Goal: Task Accomplishment & Management: Complete application form

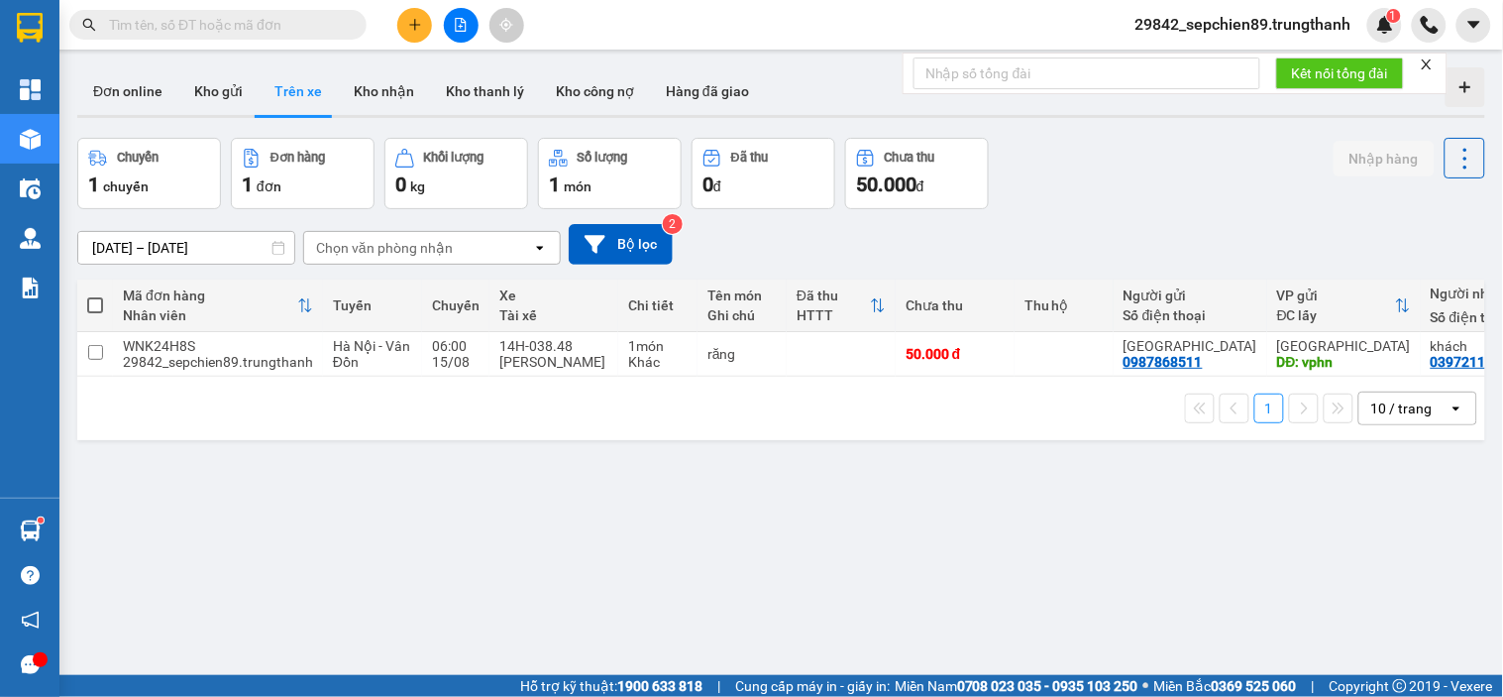
scroll to position [0, 225]
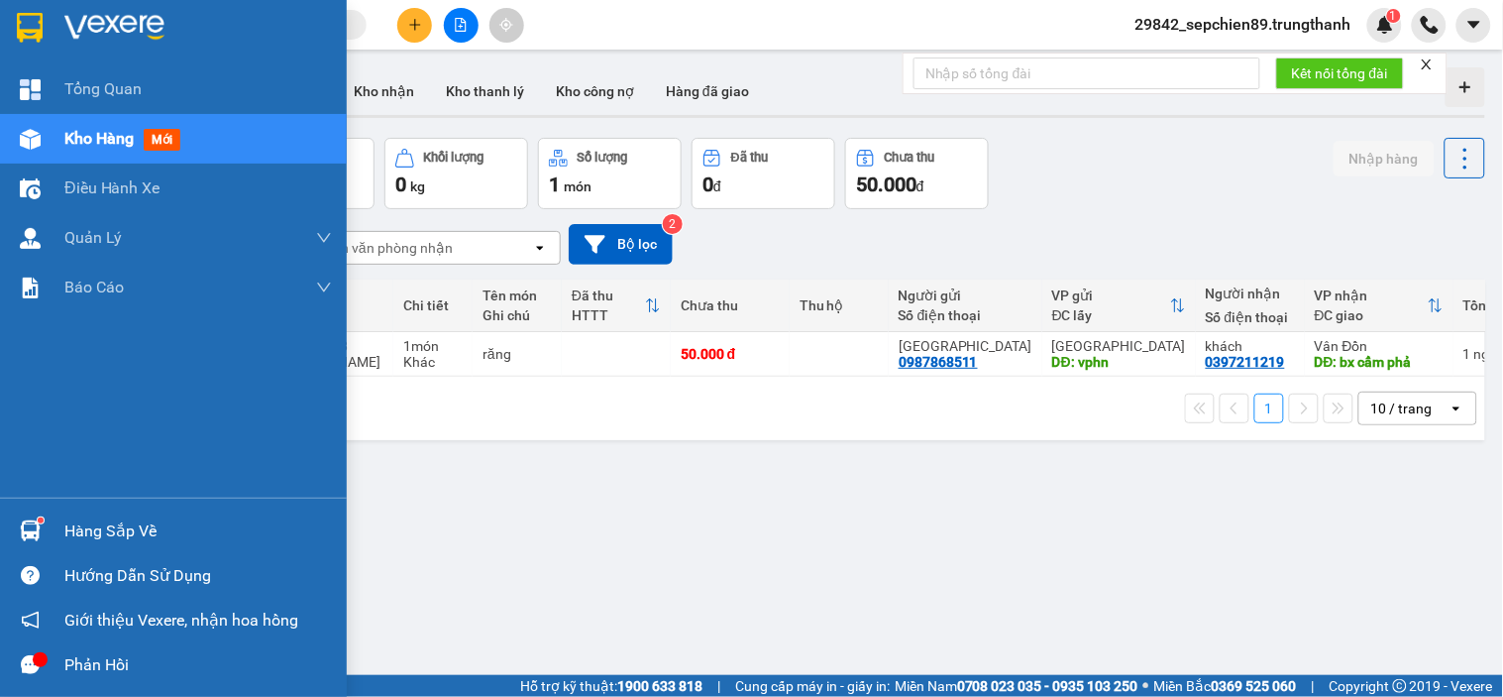
click at [132, 24] on img at bounding box center [114, 28] width 100 height 30
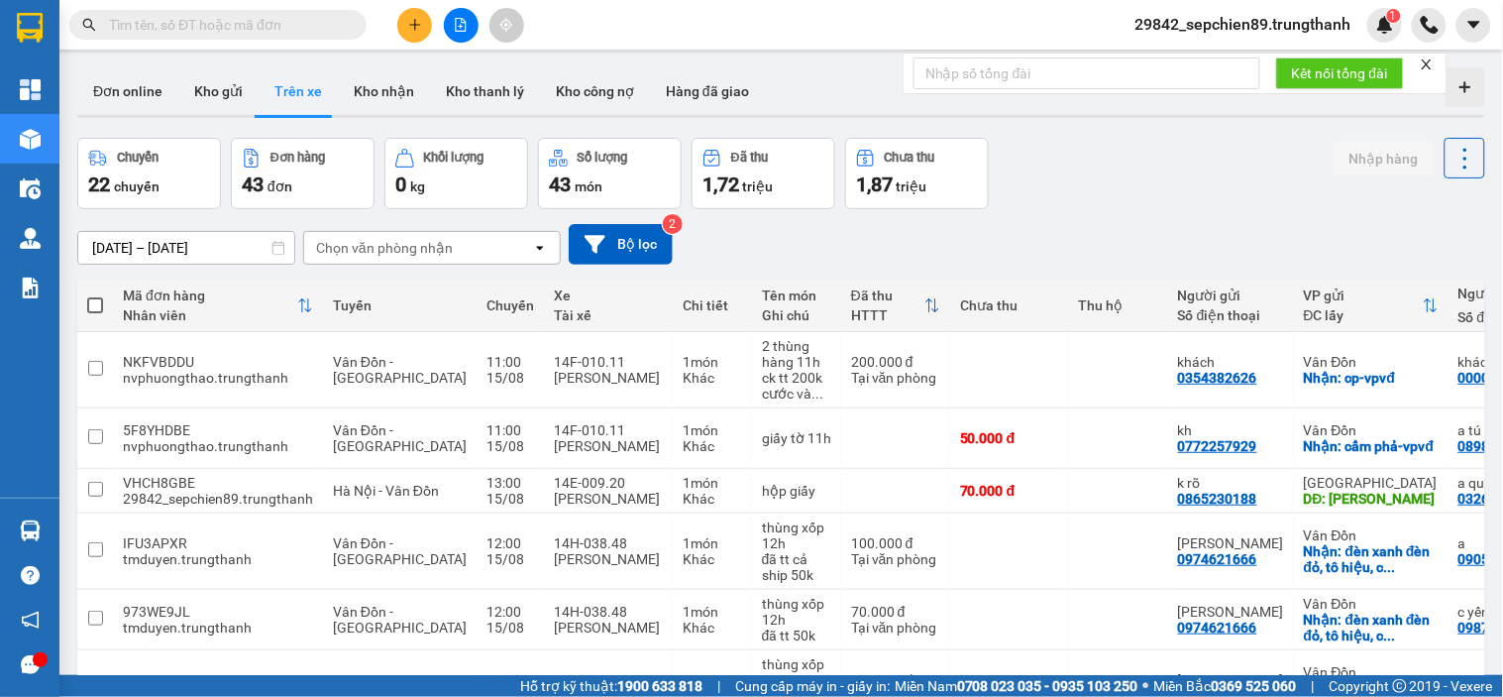
click at [161, 246] on input "[DATE] – [DATE]" at bounding box center [186, 248] width 216 height 32
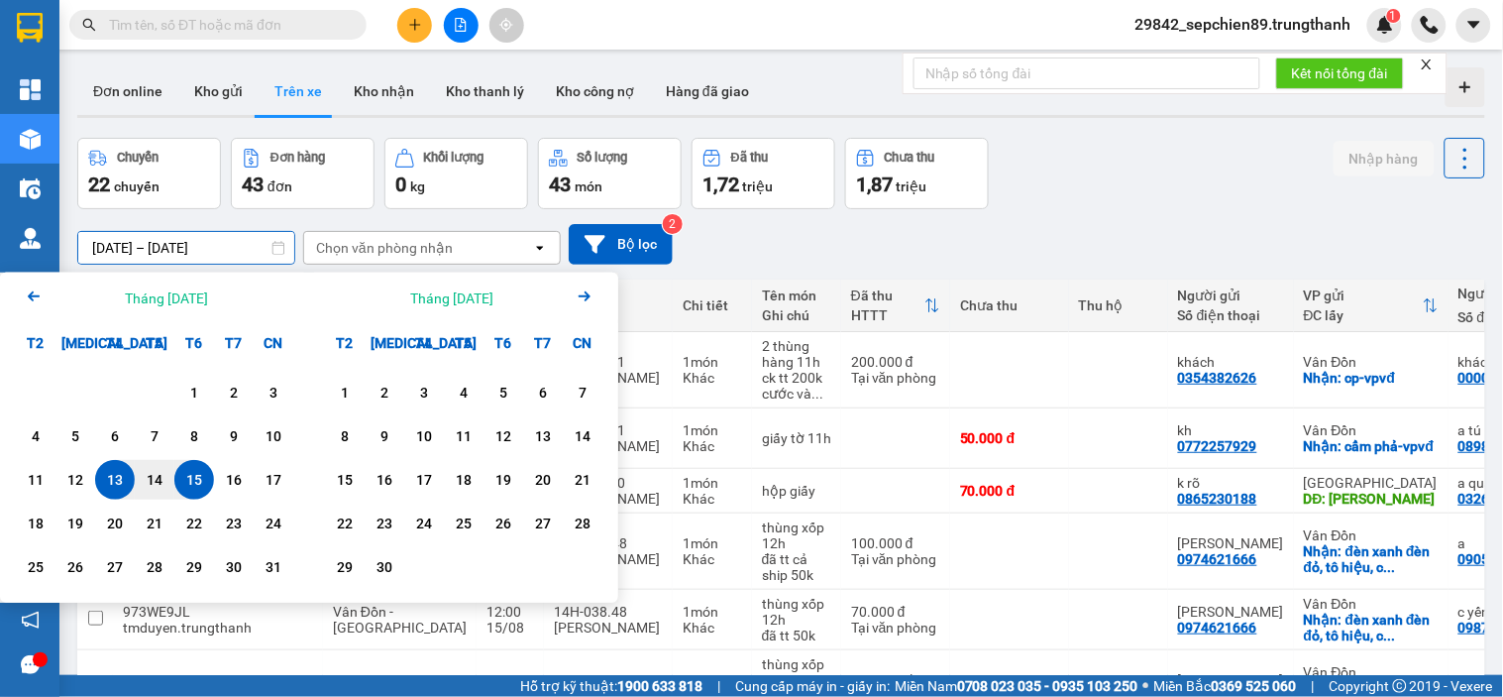
click at [188, 483] on div "15" at bounding box center [194, 480] width 28 height 24
type input "[DATE] – [DATE]"
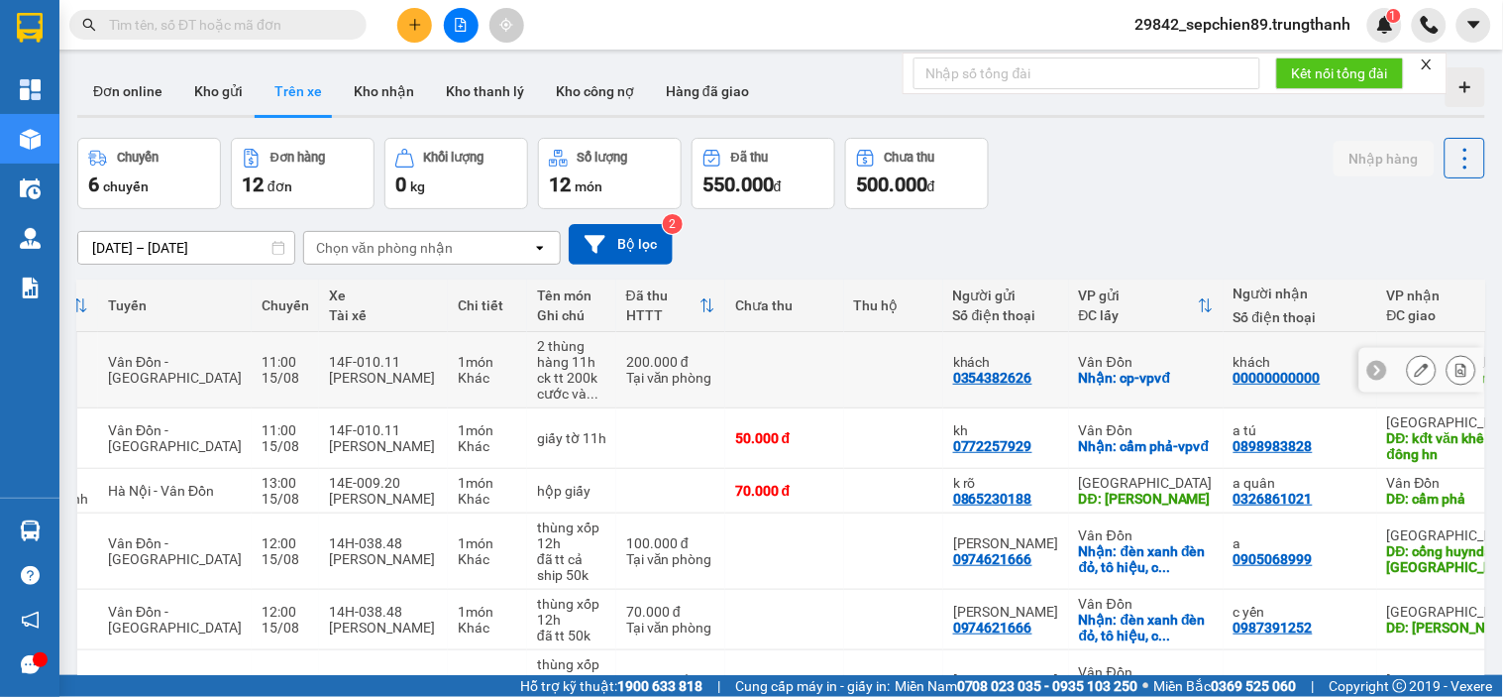
click at [1455, 369] on icon at bounding box center [1462, 370] width 14 height 14
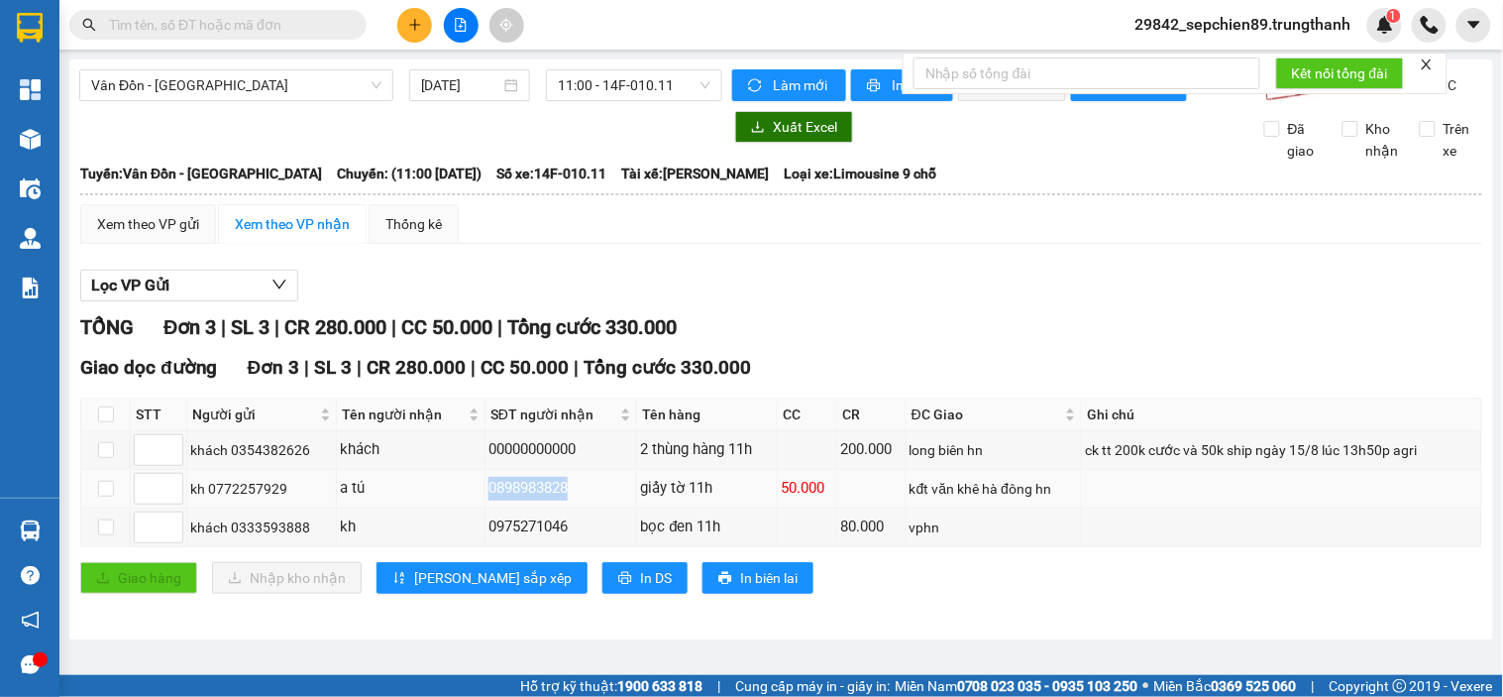
drag, startPoint x: 550, startPoint y: 507, endPoint x: 386, endPoint y: 508, distance: 163.5
click at [386, 508] on tr "kh 0772257929 a tú 0898983828 giấy tờ 11h 50.000 kđt văn khê hà đông hn" at bounding box center [781, 489] width 1401 height 39
copy tr "a tú 0898983828"
click at [411, 26] on icon "plus" at bounding box center [415, 25] width 14 height 14
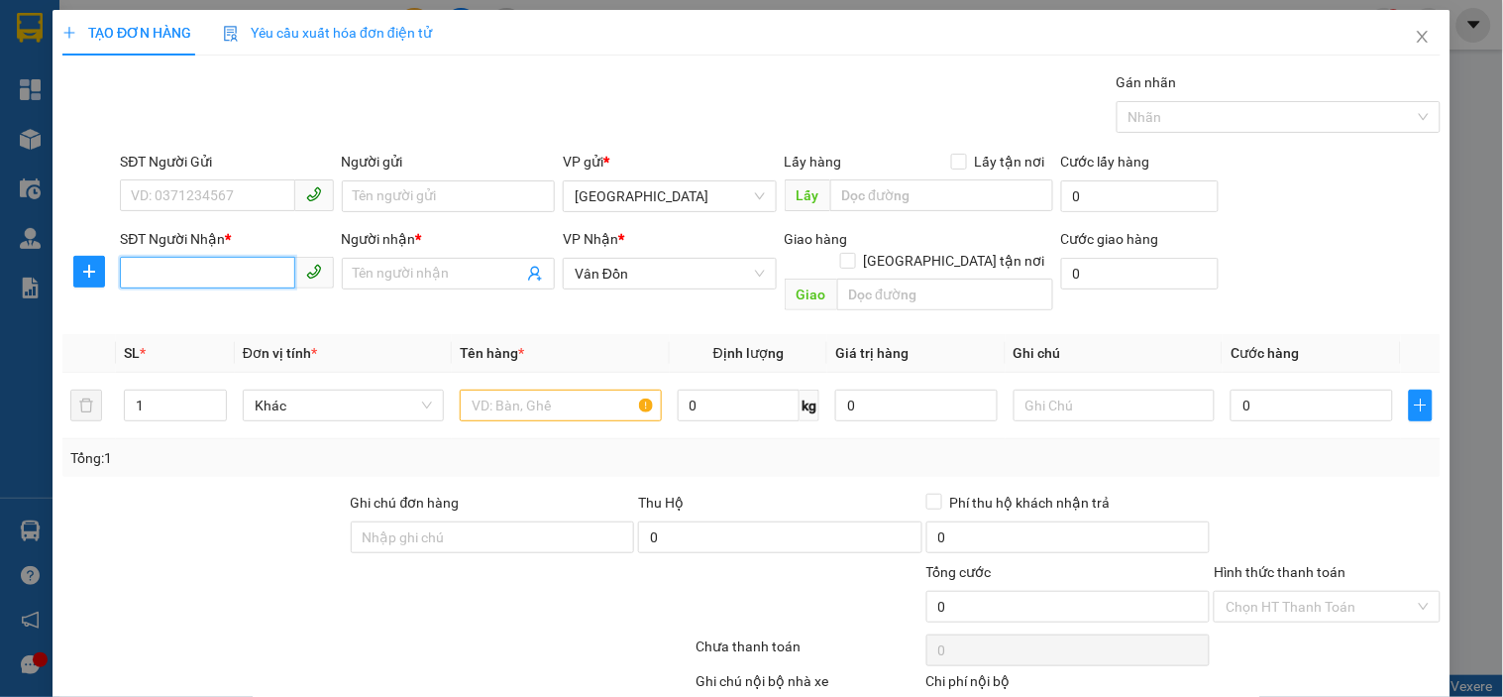
click at [152, 275] on input "SĐT Người Nhận *" at bounding box center [207, 273] width 174 height 32
click at [263, 298] on div "0346530461 - thanh hung" at bounding box center [228, 313] width 219 height 32
type input "0346530461"
type input "thanh hung"
type input "cẩm phả"
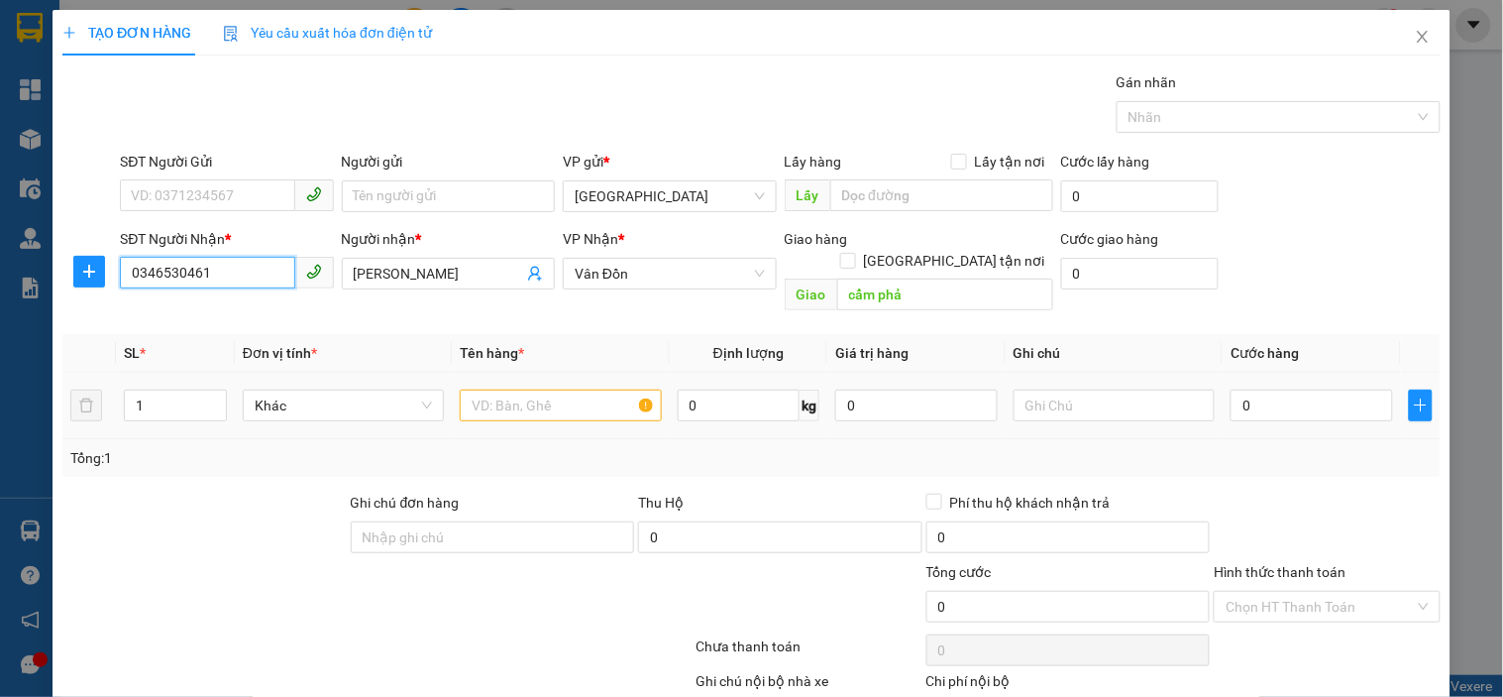
type input "0346530461"
click at [548, 389] on input "text" at bounding box center [560, 405] width 201 height 32
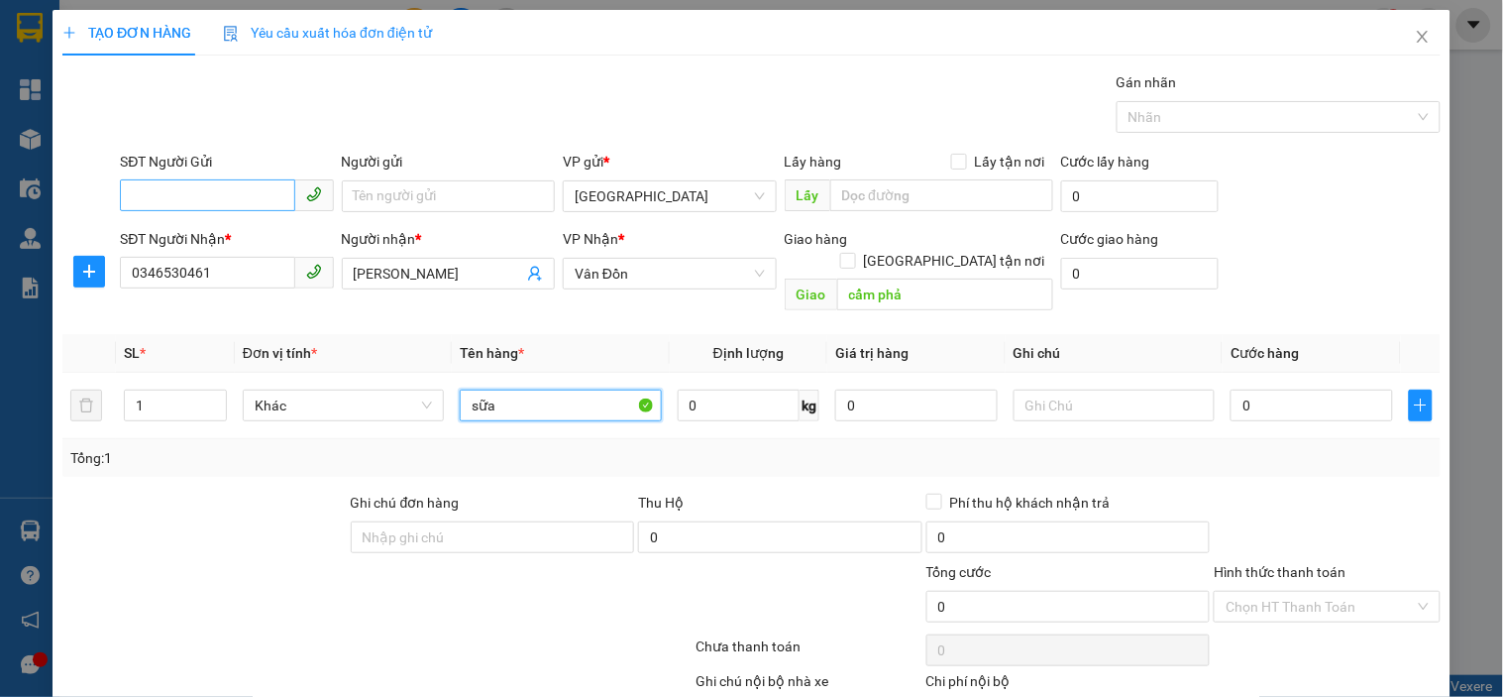
type input "sữa"
click at [203, 201] on input "SĐT Người Gửi" at bounding box center [207, 195] width 174 height 32
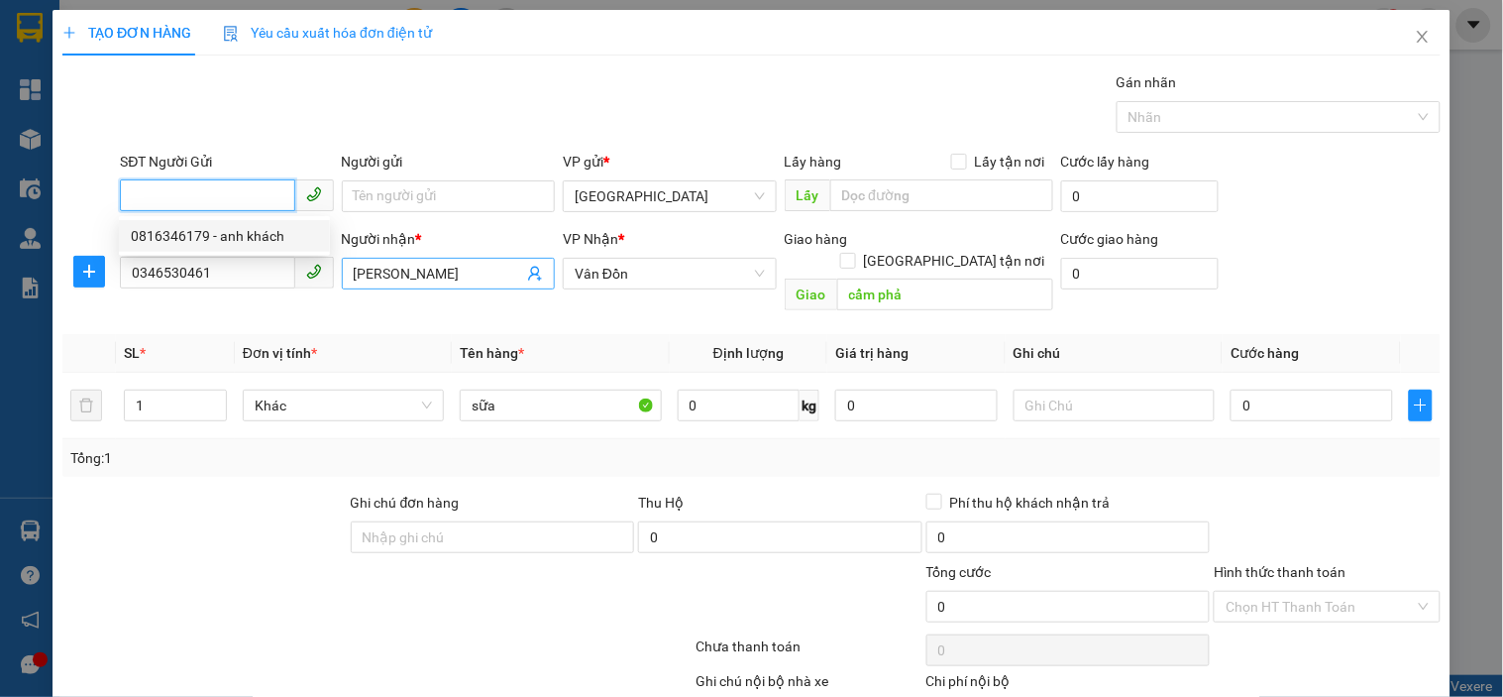
drag, startPoint x: 253, startPoint y: 234, endPoint x: 452, endPoint y: 264, distance: 201.4
click at [252, 234] on div "0816346179 - anh khách" at bounding box center [224, 236] width 187 height 22
type input "0816346179"
type input "anh khách"
type input "vphn"
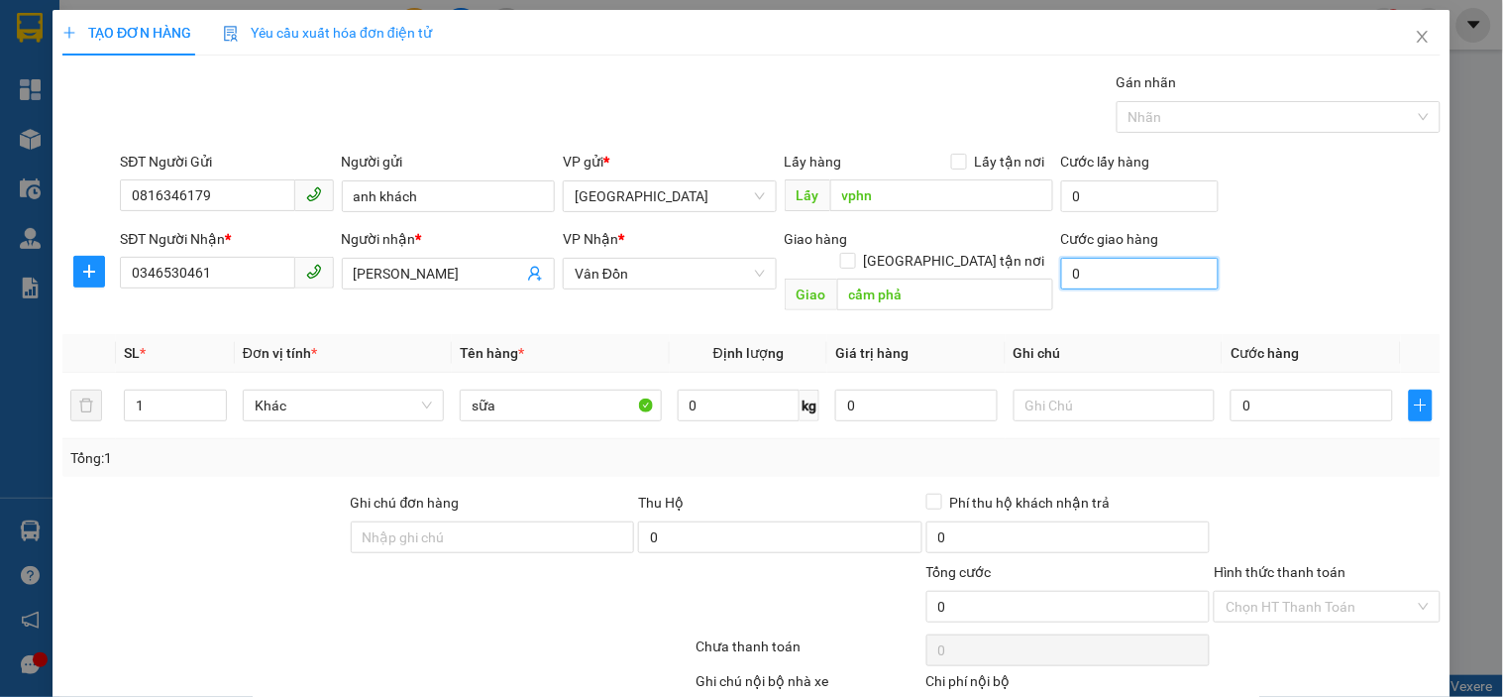
click at [1131, 281] on input "0" at bounding box center [1140, 274] width 159 height 32
click at [1288, 389] on input "0" at bounding box center [1312, 405] width 163 height 32
type input "5"
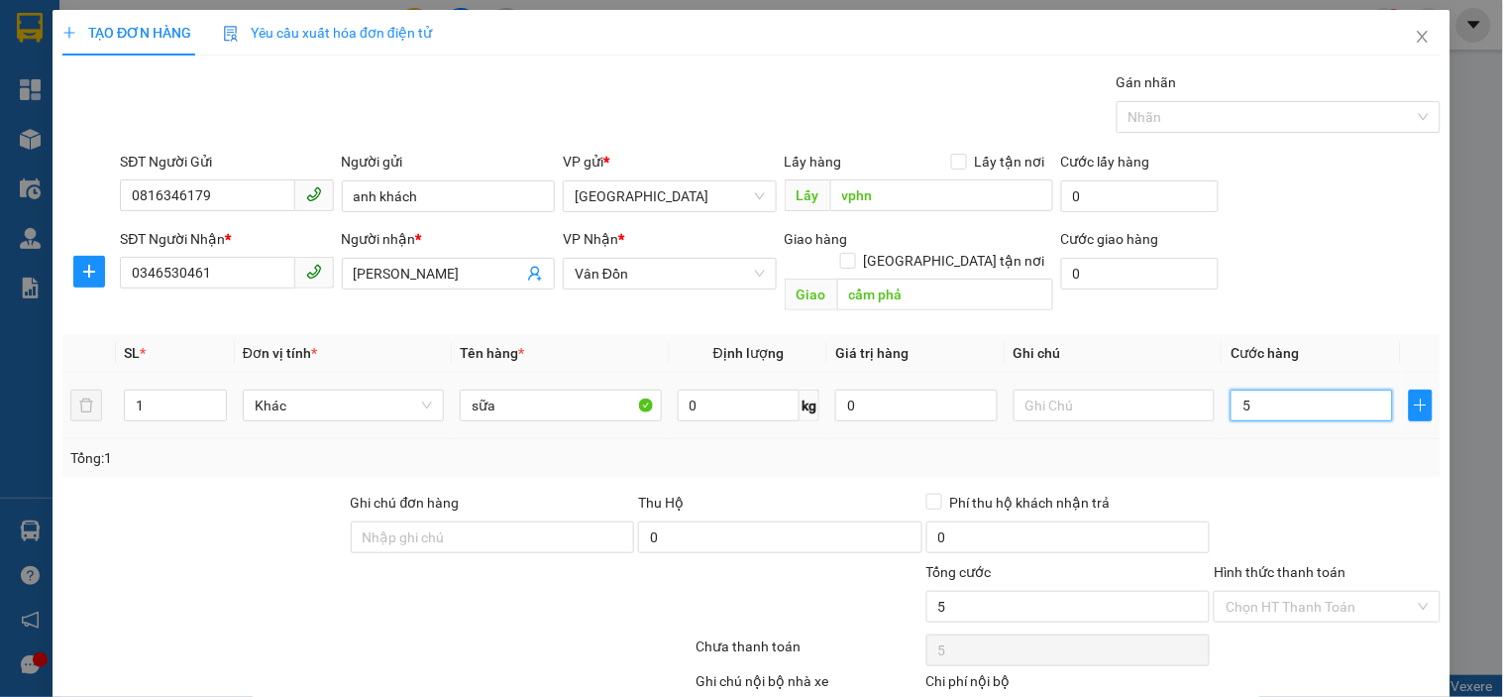
type input "50"
type input "500"
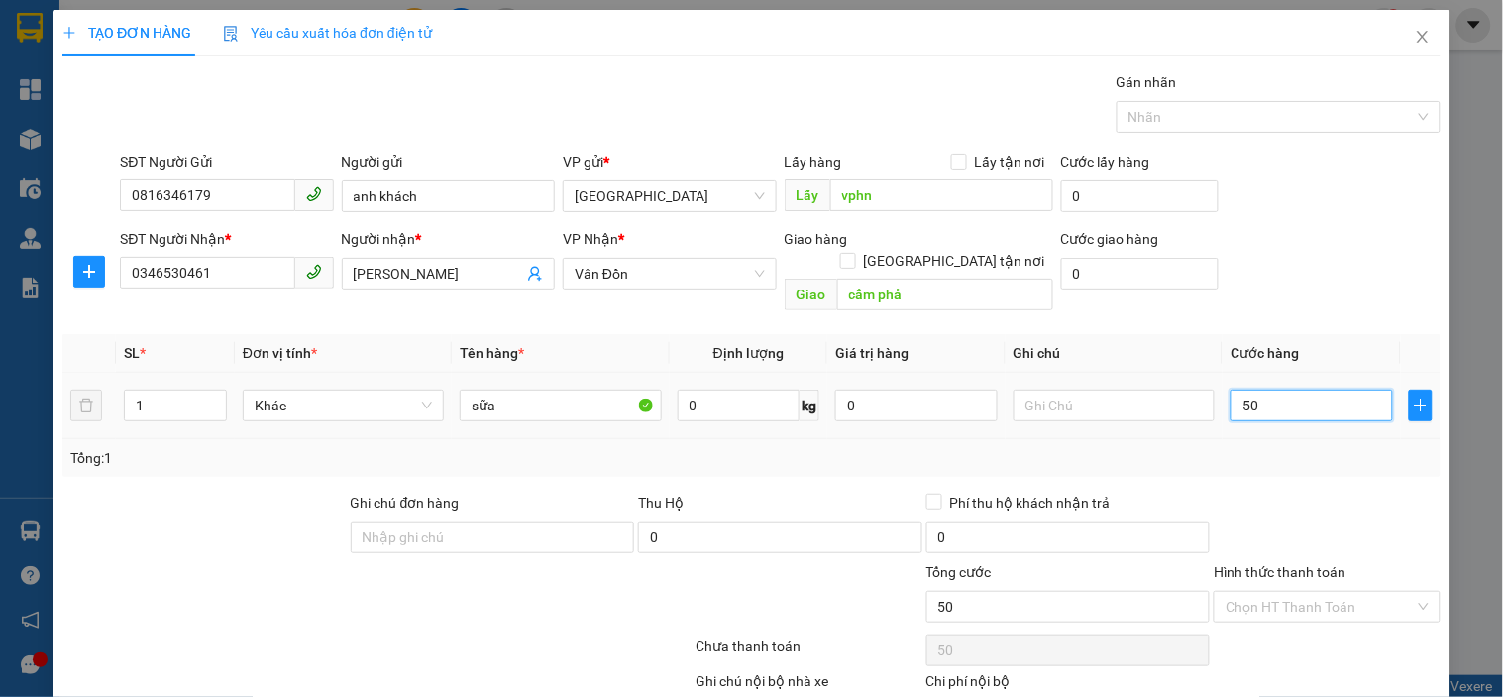
type input "500"
type input "5.000"
type input "50.000"
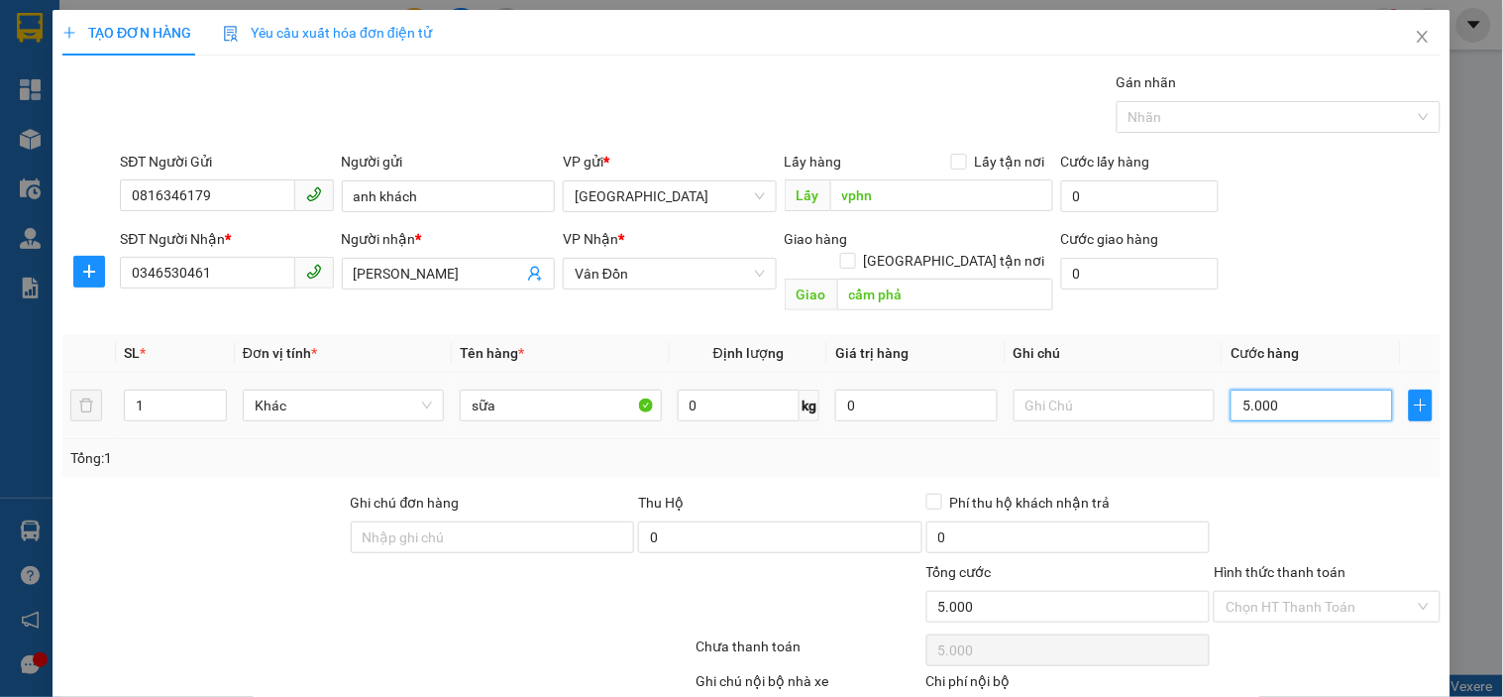
type input "50.000"
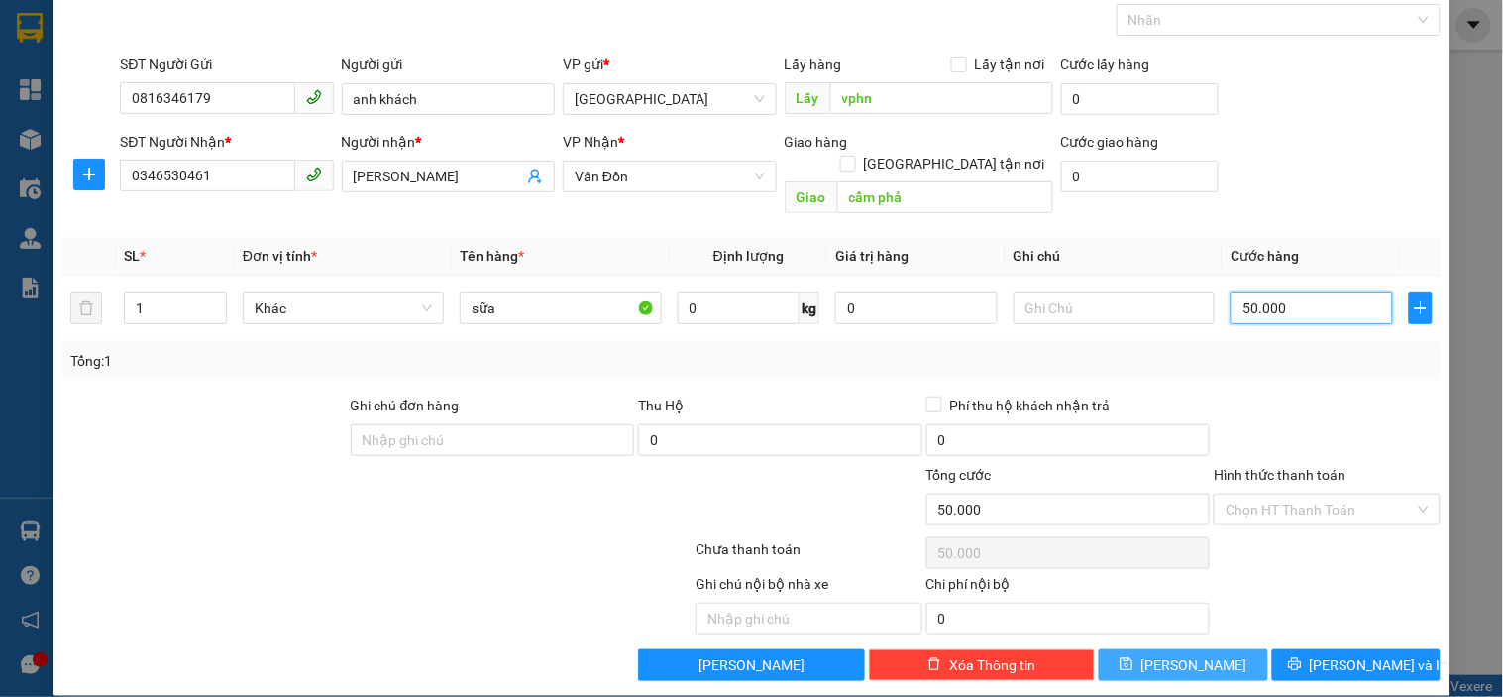
type input "50.000"
click at [1175, 654] on span "Lưu" at bounding box center [1195, 665] width 106 height 22
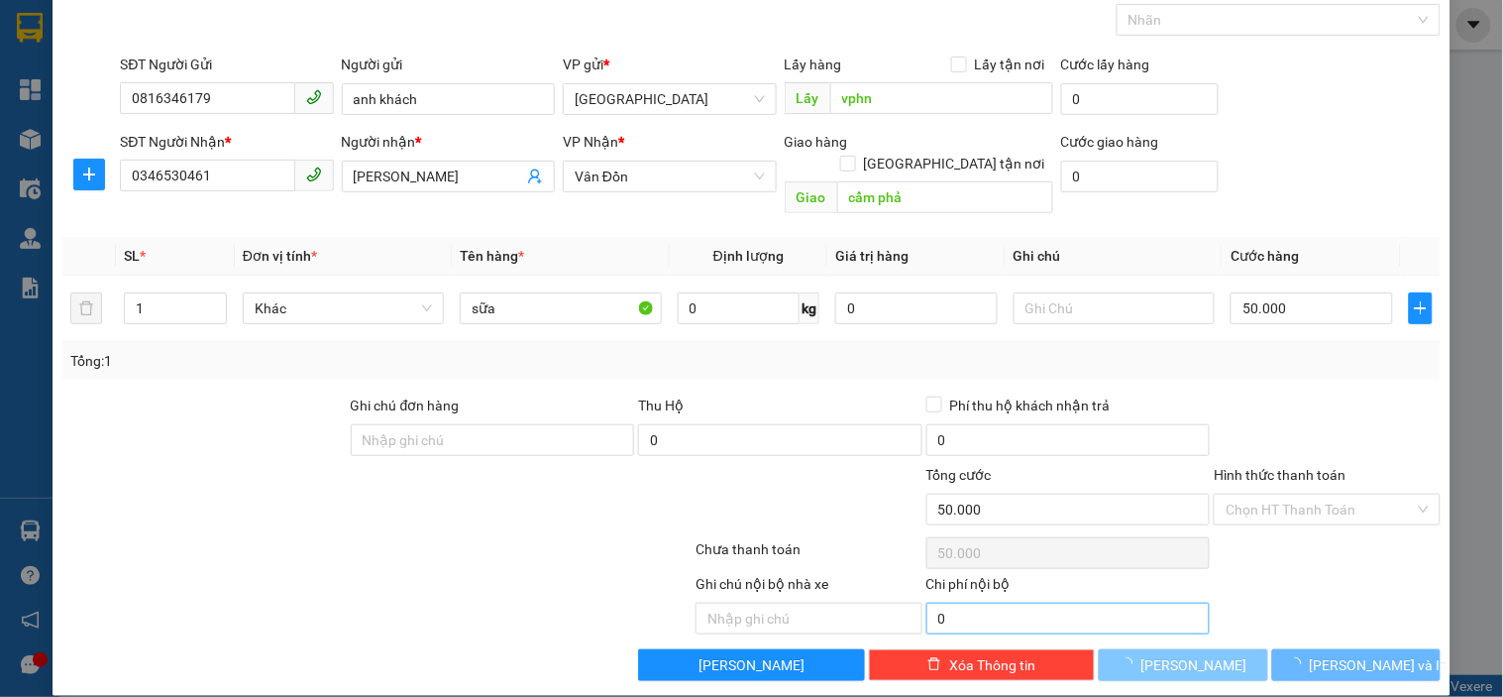
type input "0"
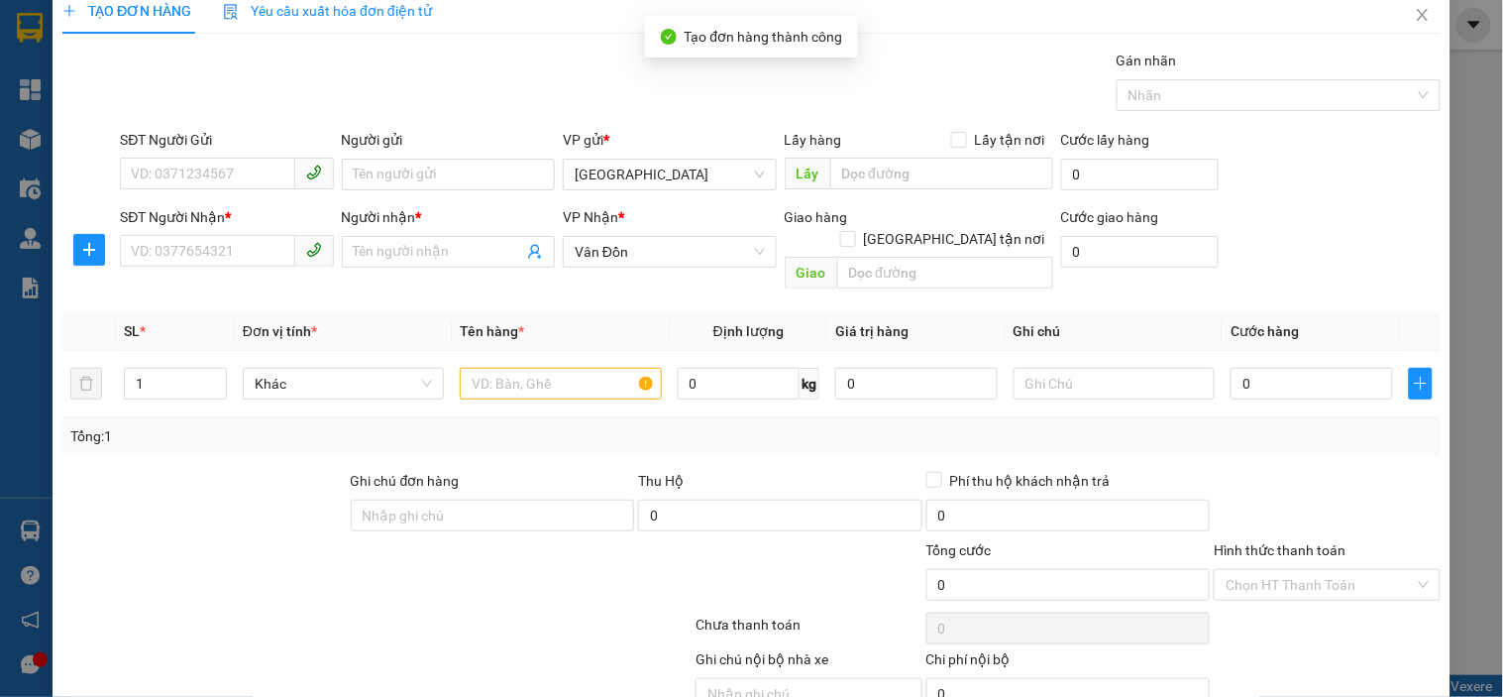
scroll to position [0, 0]
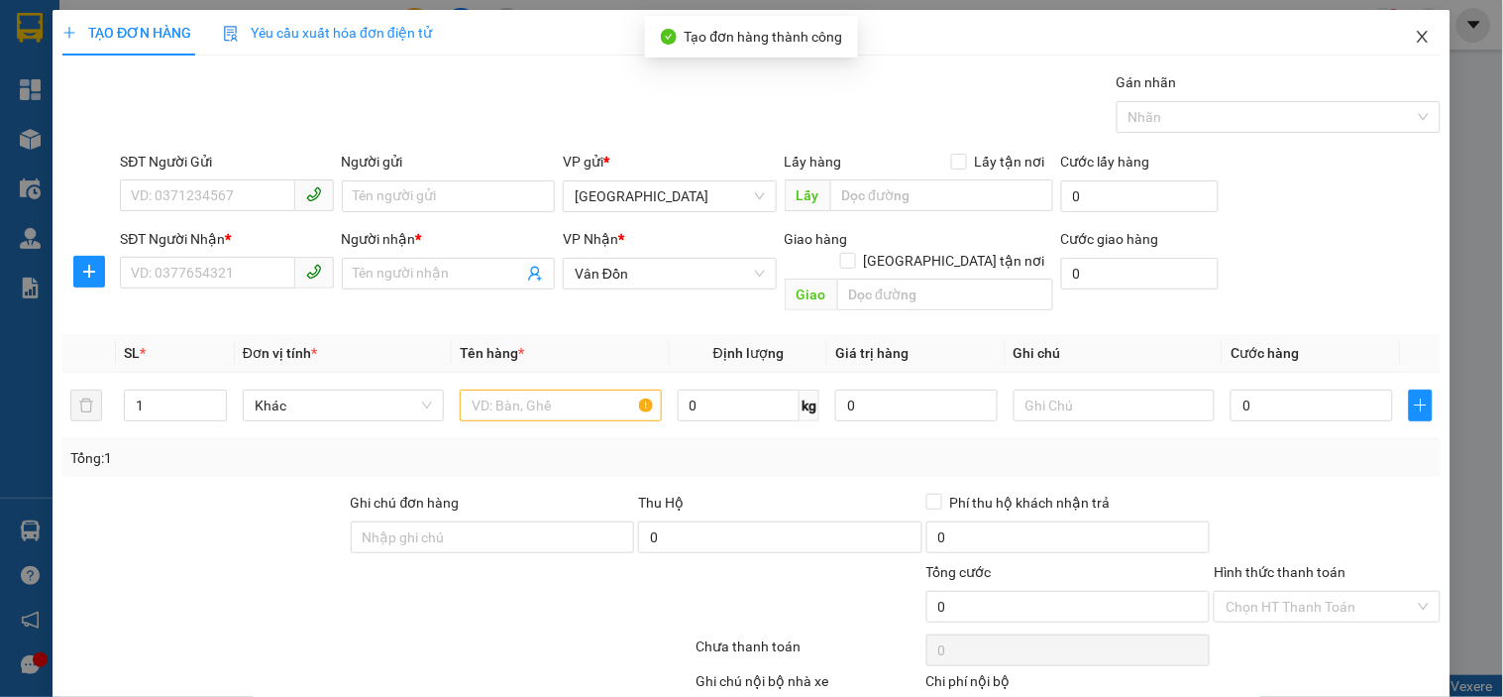
click at [1415, 42] on icon "close" at bounding box center [1423, 37] width 16 height 16
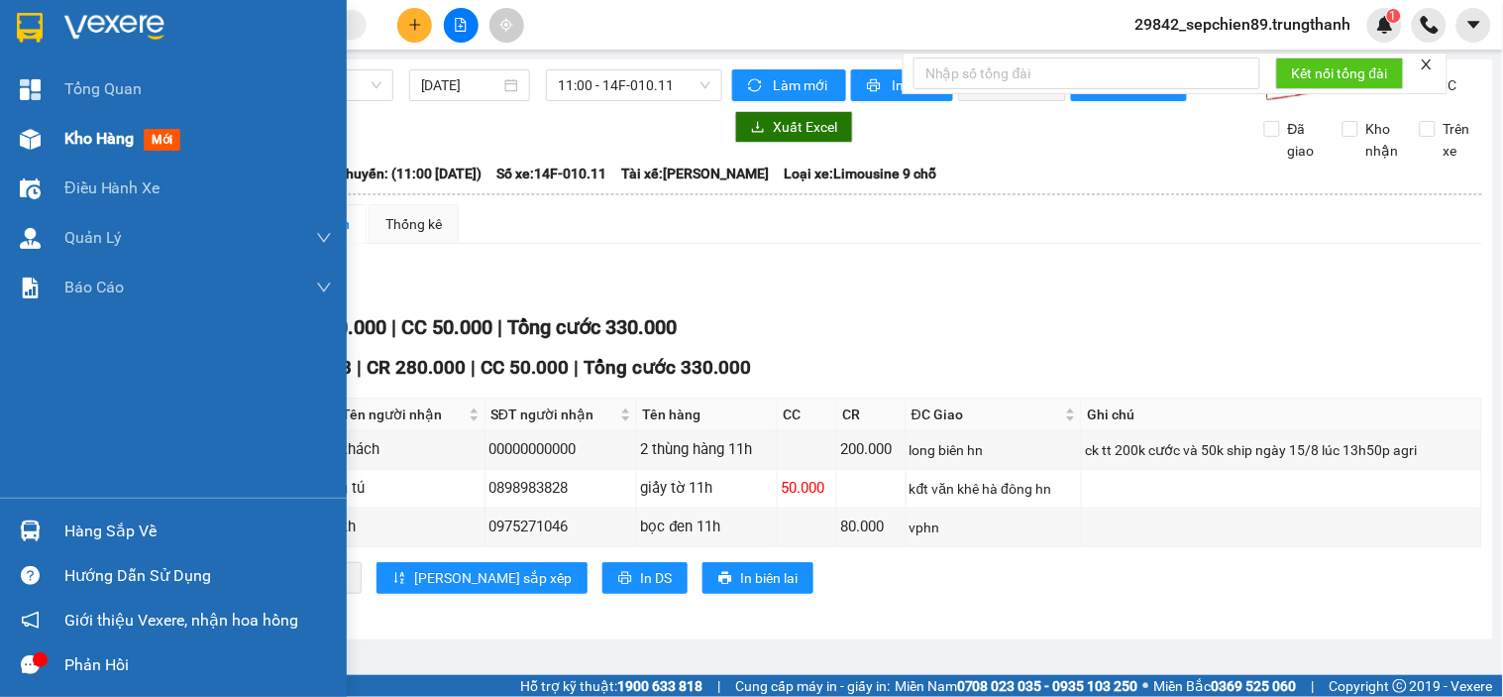
click at [100, 132] on span "Kho hàng" at bounding box center [98, 138] width 69 height 19
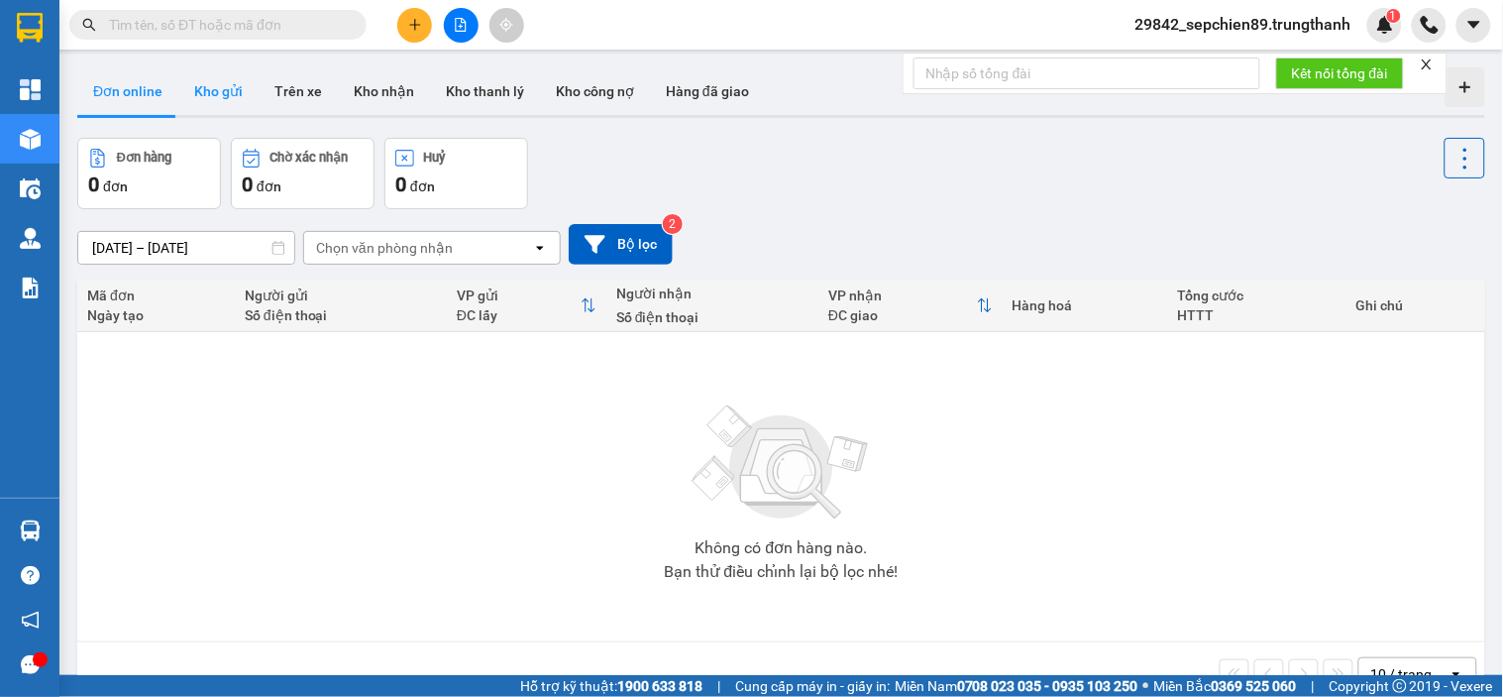
click at [213, 102] on button "Kho gửi" at bounding box center [218, 91] width 80 height 48
type input "[DATE] – [DATE]"
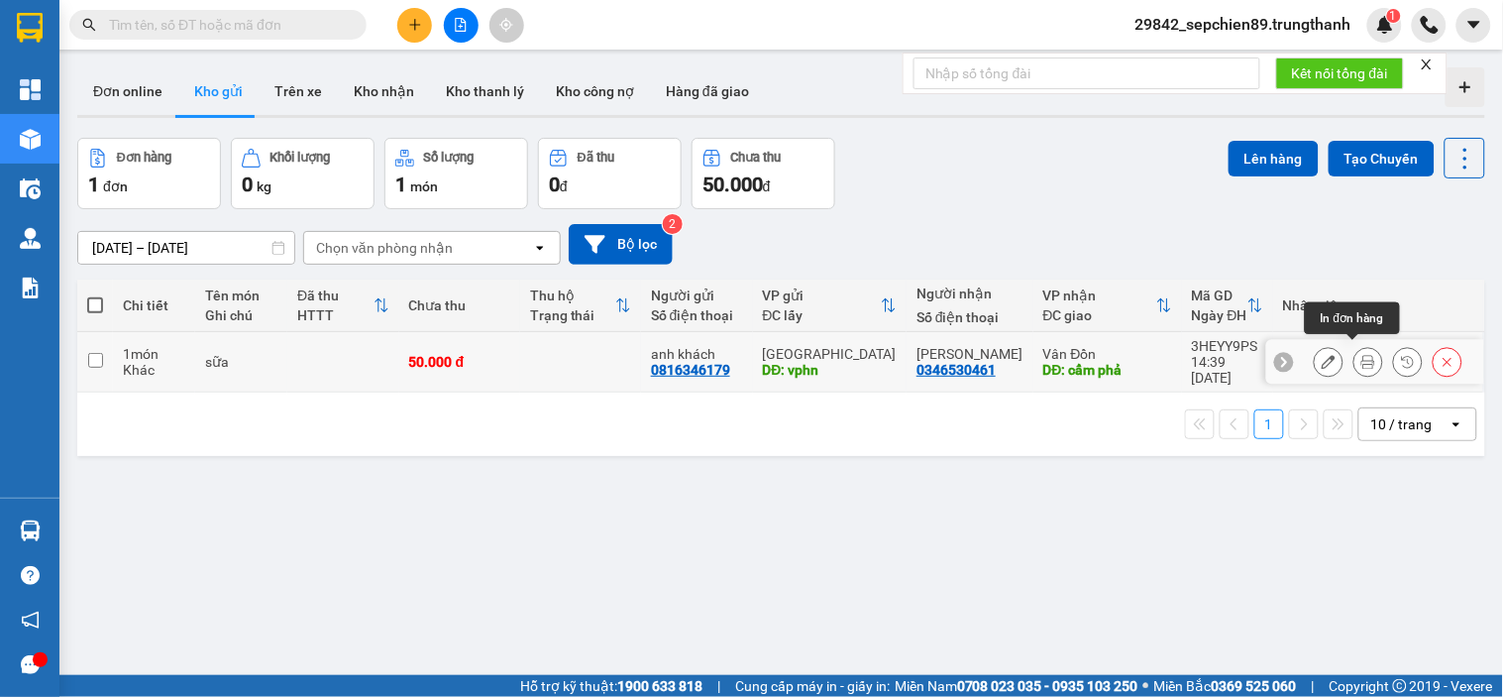
click at [1362, 359] on icon at bounding box center [1369, 362] width 14 height 14
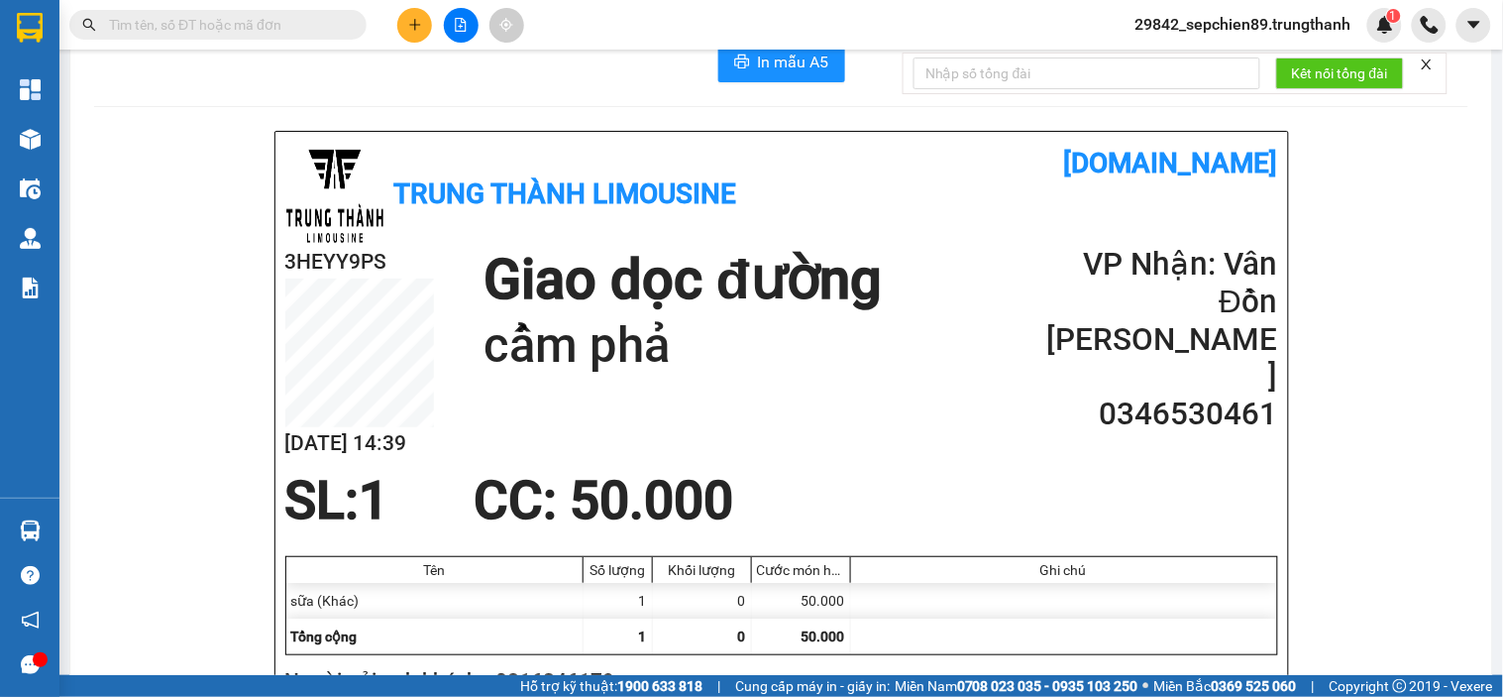
scroll to position [110, 0]
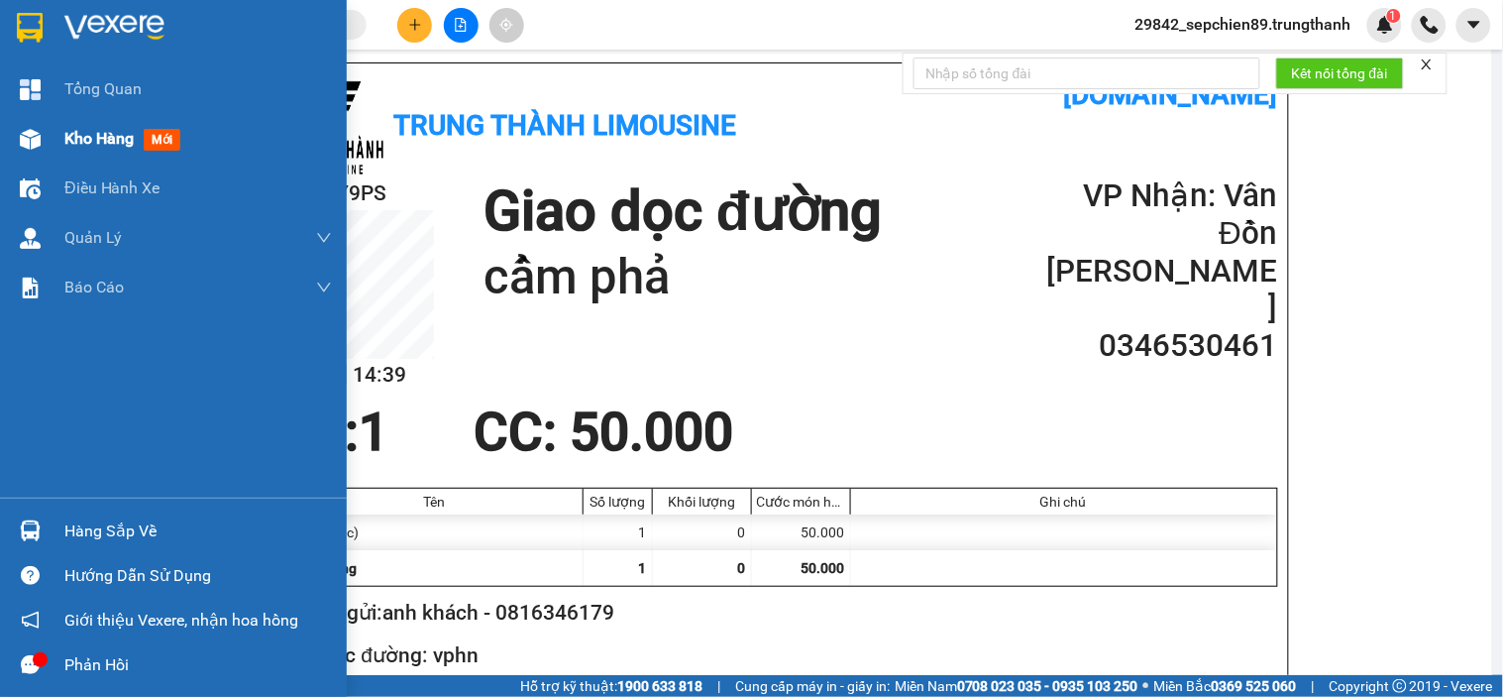
click at [105, 137] on span "Kho hàng" at bounding box center [98, 138] width 69 height 19
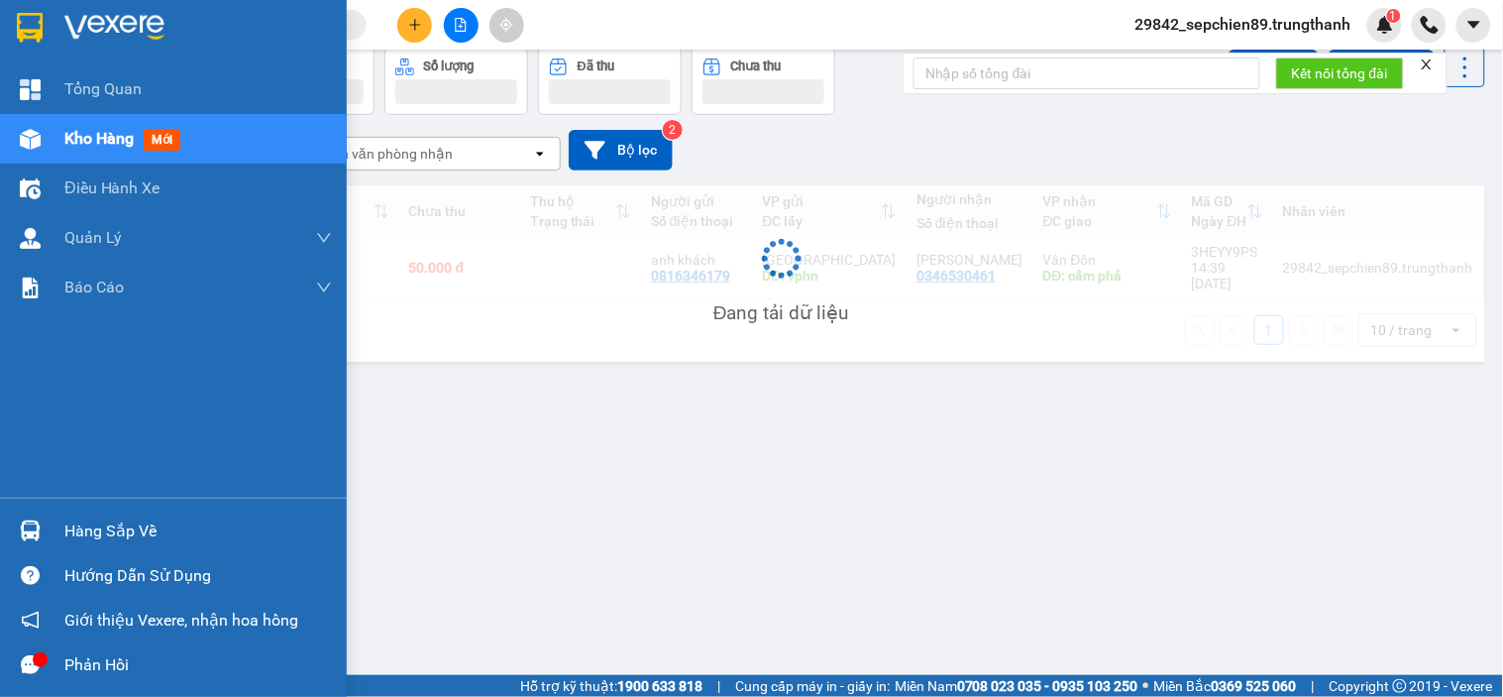
scroll to position [91, 0]
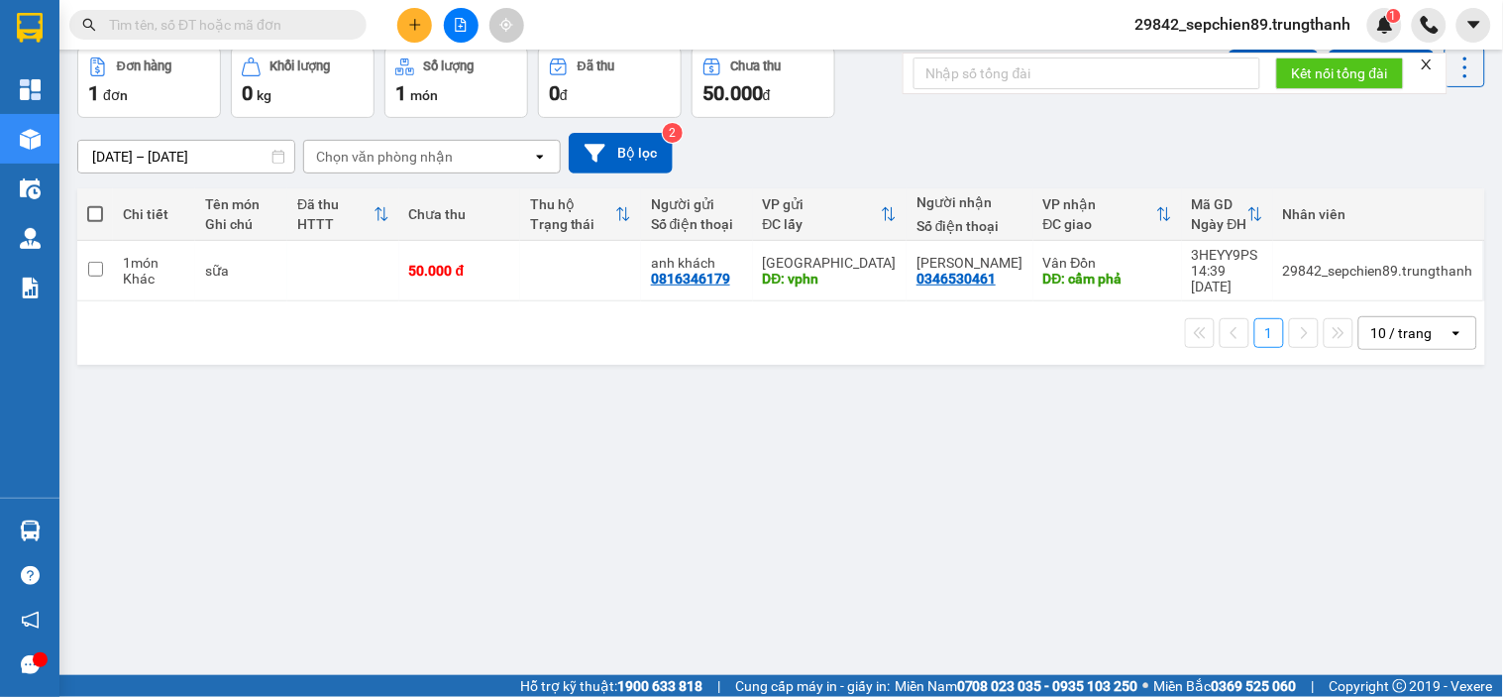
click at [530, 350] on div "ver 1.8.138 Đơn online Kho gửi Trên xe Kho nhận Kho thanh lý Kho công nợ Hàng đ…" at bounding box center [781, 316] width 1424 height 697
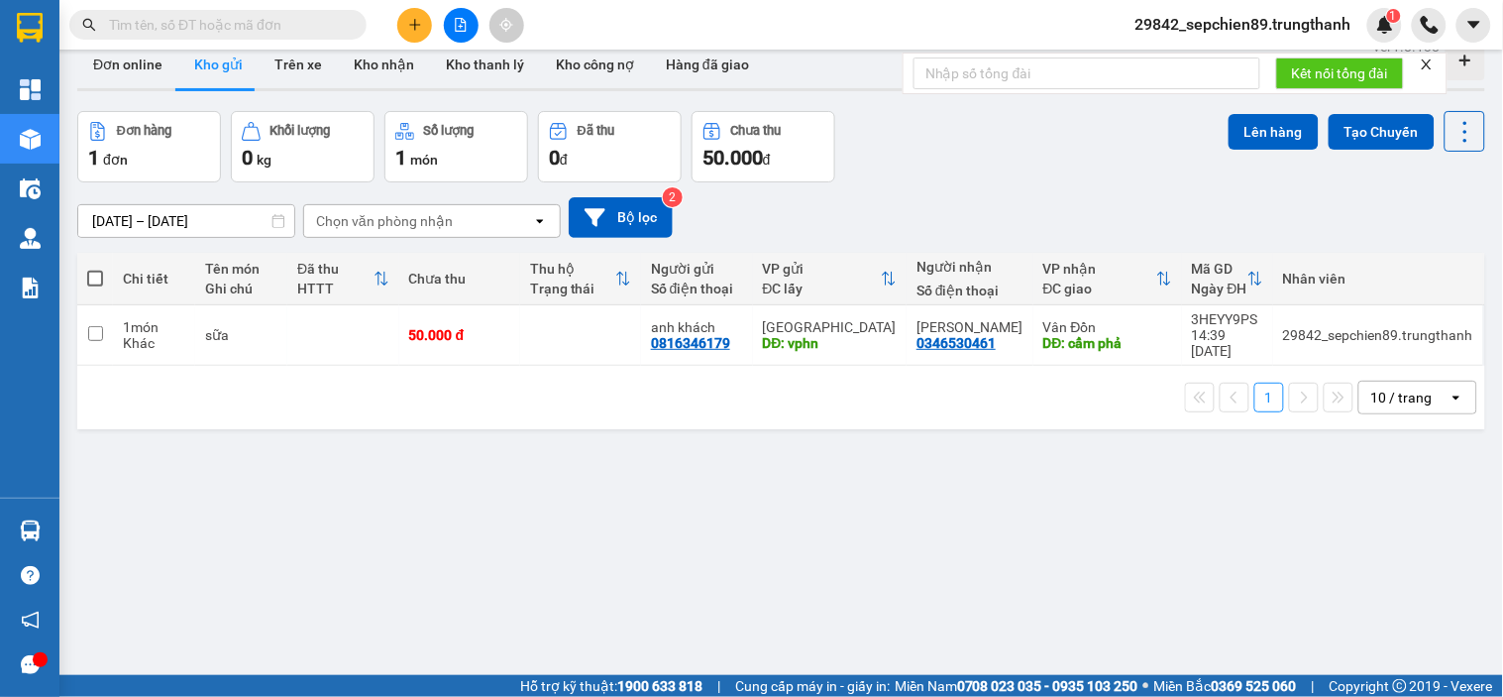
scroll to position [0, 0]
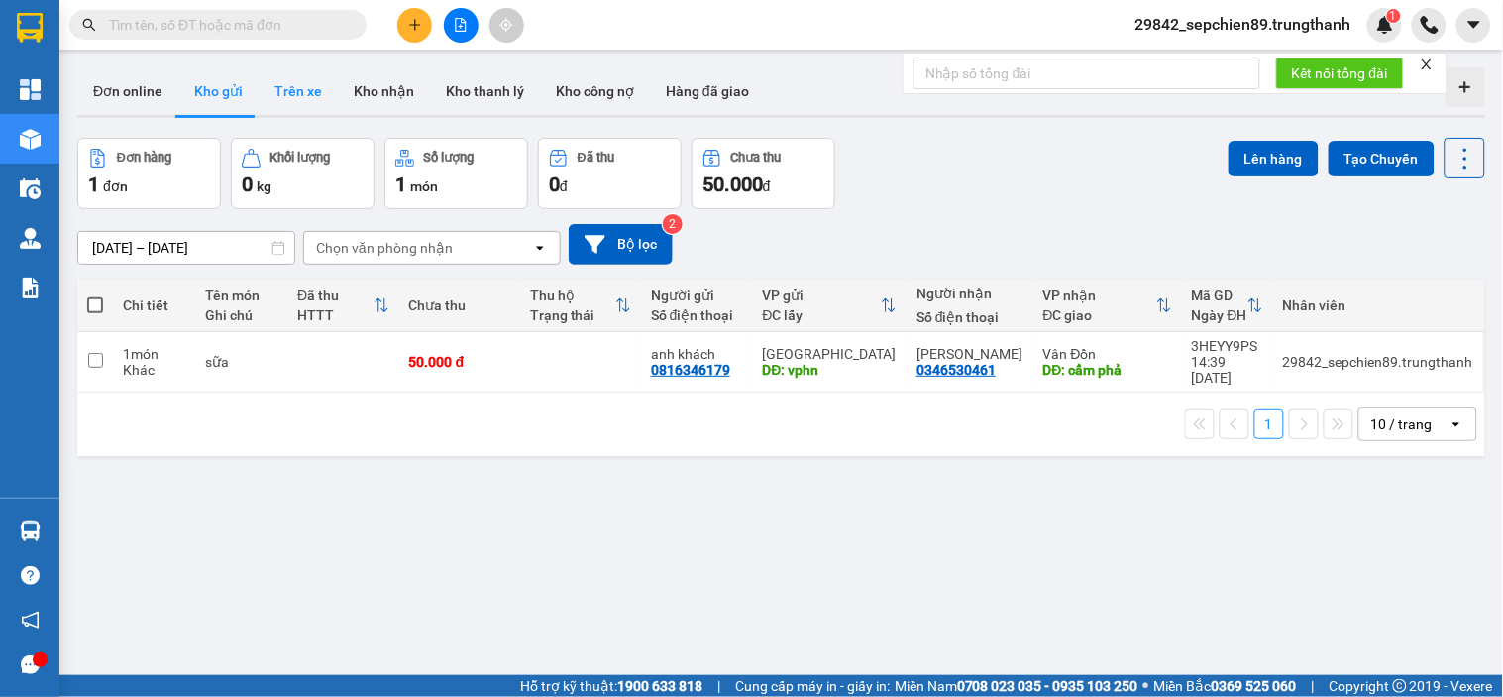
click at [303, 87] on button "Trên xe" at bounding box center [298, 91] width 79 height 48
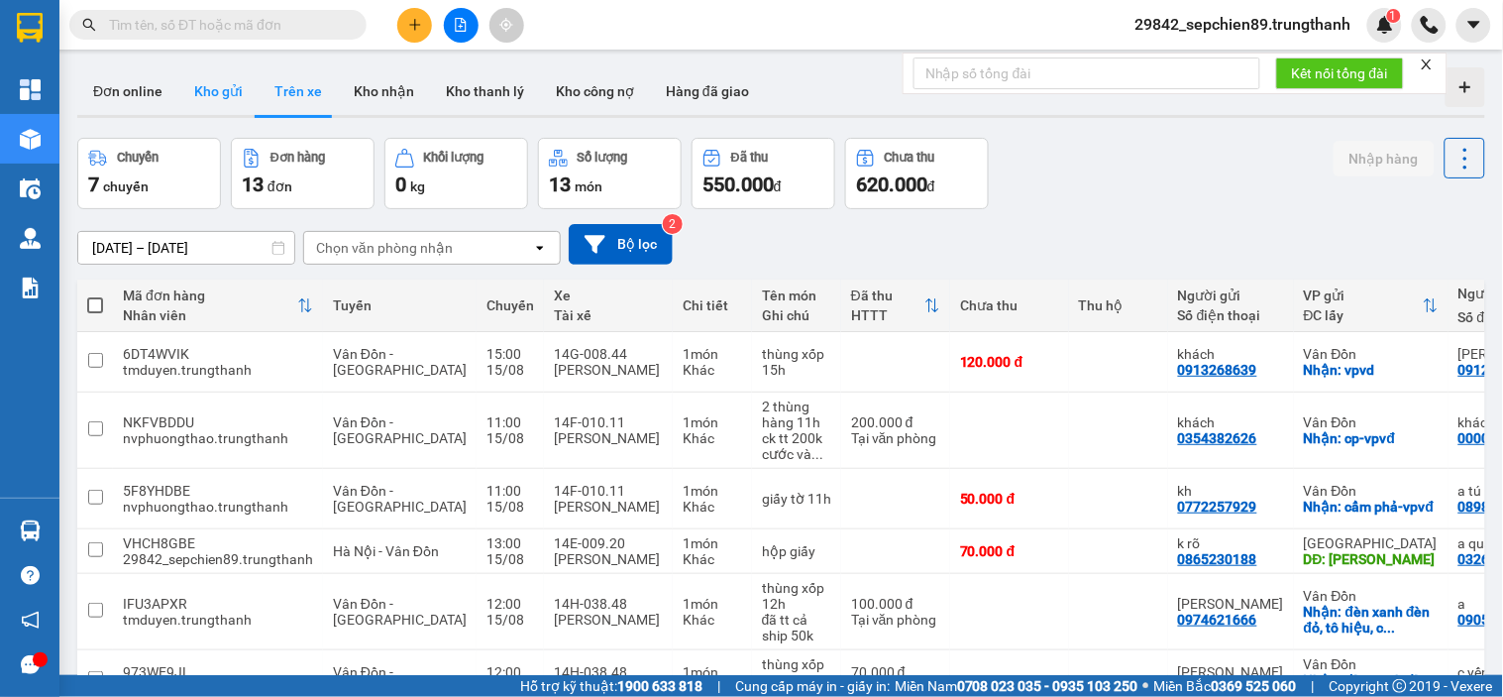
click at [212, 95] on button "Kho gửi" at bounding box center [218, 91] width 80 height 48
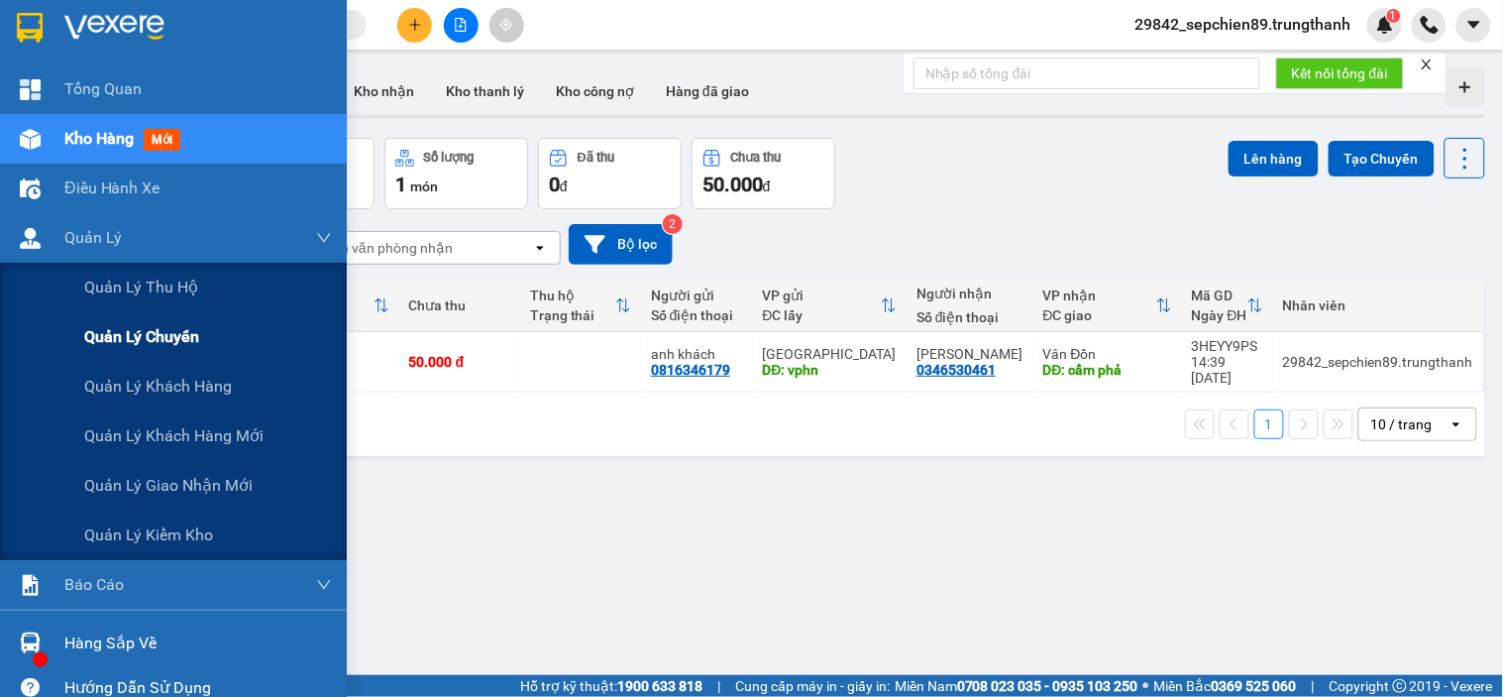
click at [157, 333] on span "Quản lý chuyến" at bounding box center [141, 336] width 115 height 25
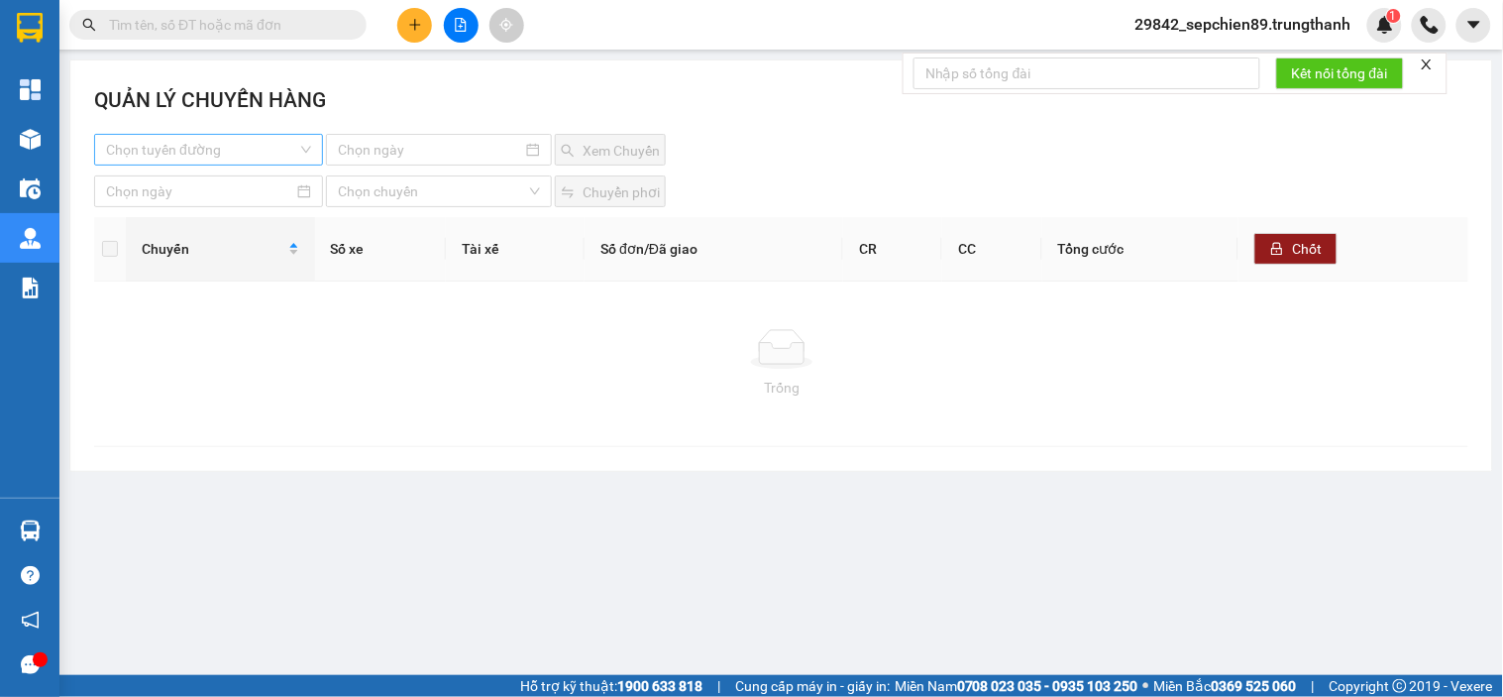
click at [233, 162] on input "search" at bounding box center [201, 150] width 191 height 30
click at [208, 224] on div "Vân Đồn - [GEOGRAPHIC_DATA]" at bounding box center [208, 221] width 205 height 22
click at [436, 151] on input at bounding box center [430, 150] width 184 height 22
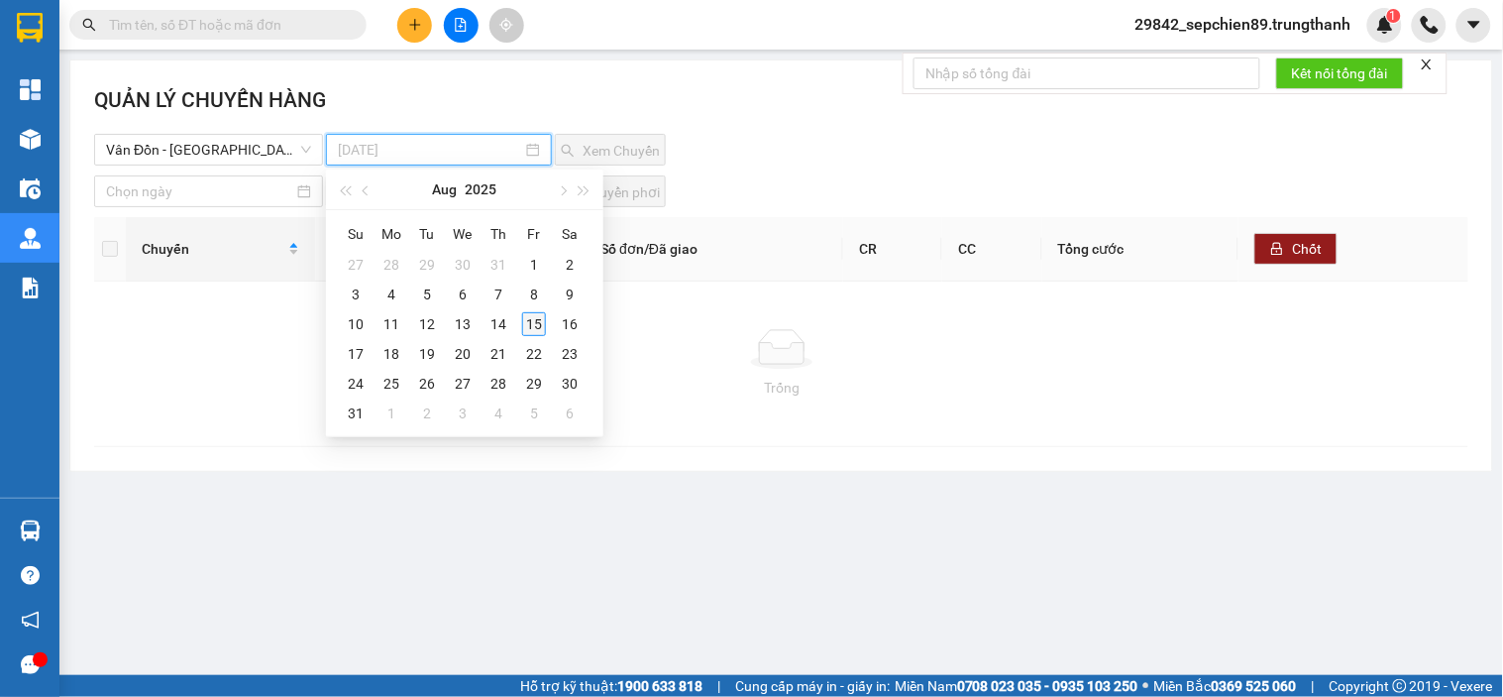
type input "15-08-2025"
click at [532, 322] on div "15" at bounding box center [534, 324] width 24 height 24
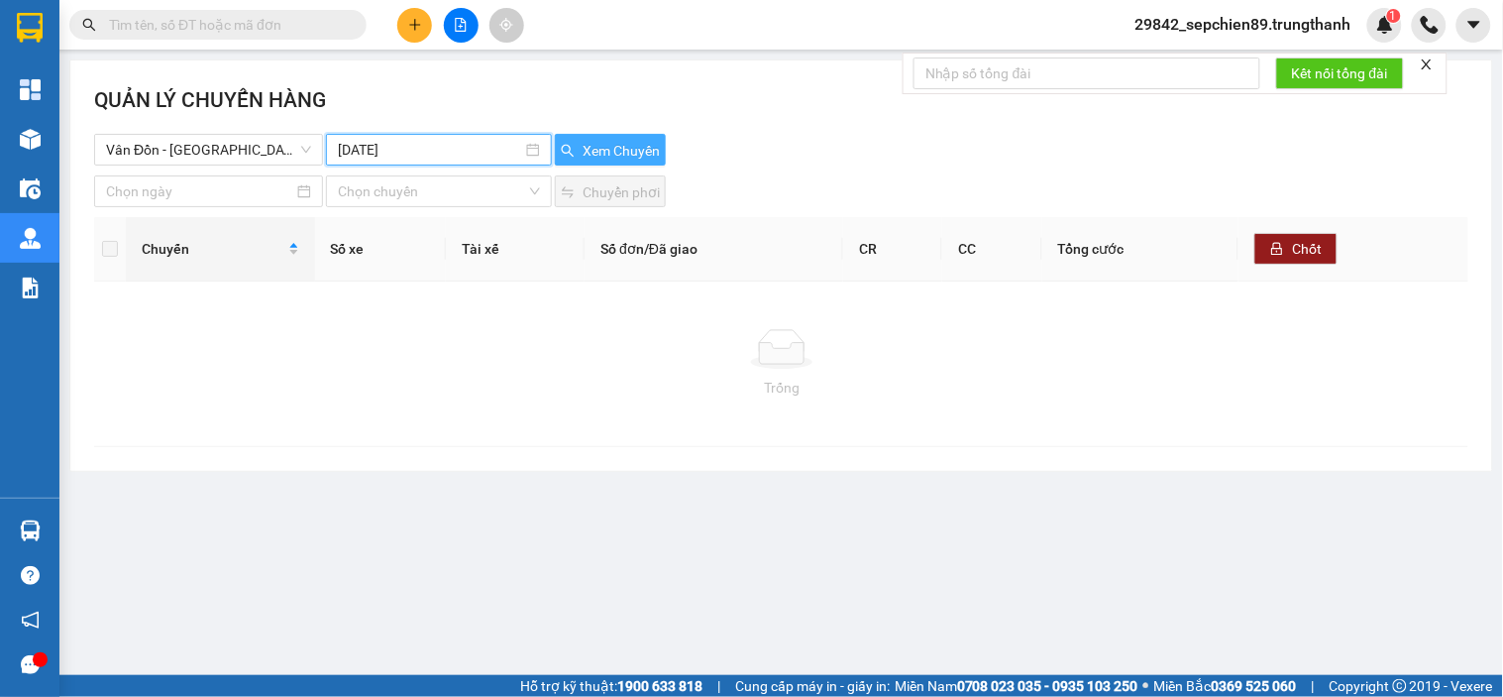
click at [618, 134] on button "Xem Chuyến" at bounding box center [610, 150] width 111 height 32
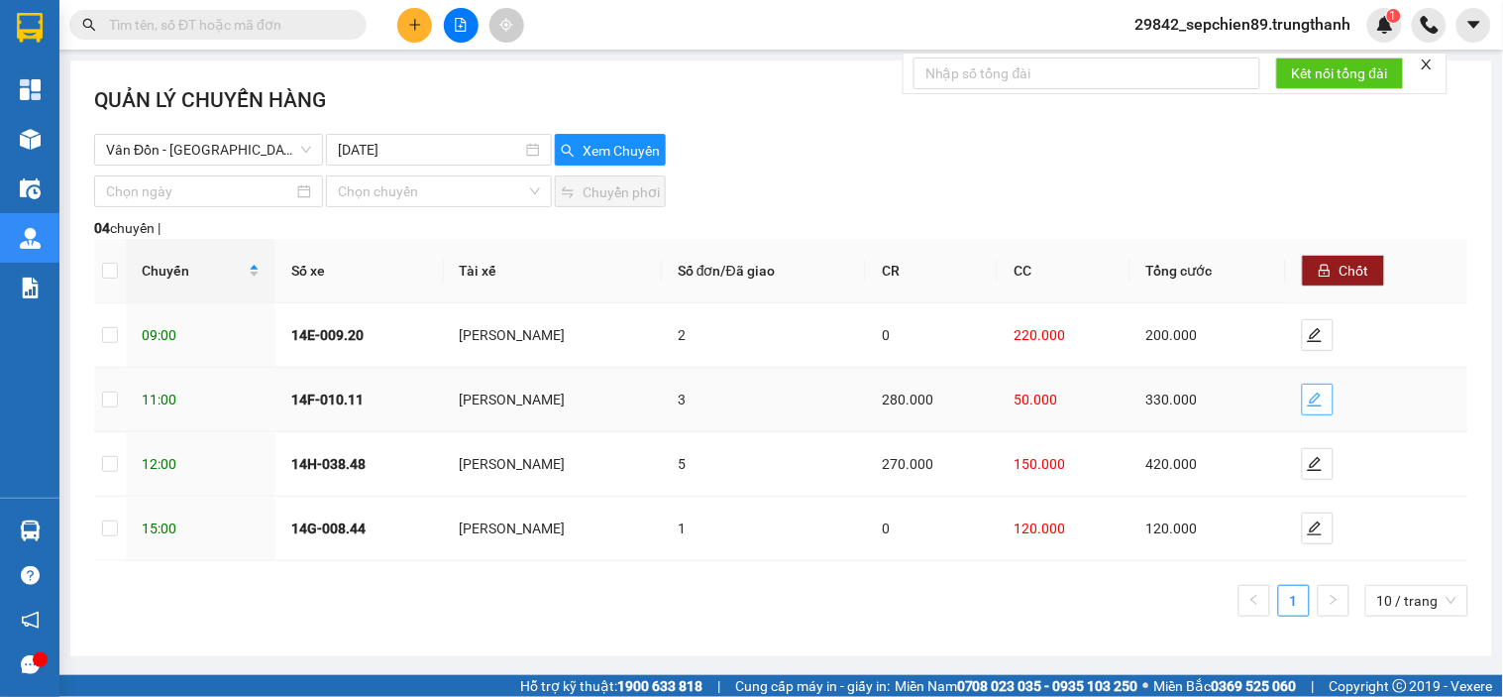
click at [1319, 402] on icon "edit" at bounding box center [1315, 399] width 16 height 16
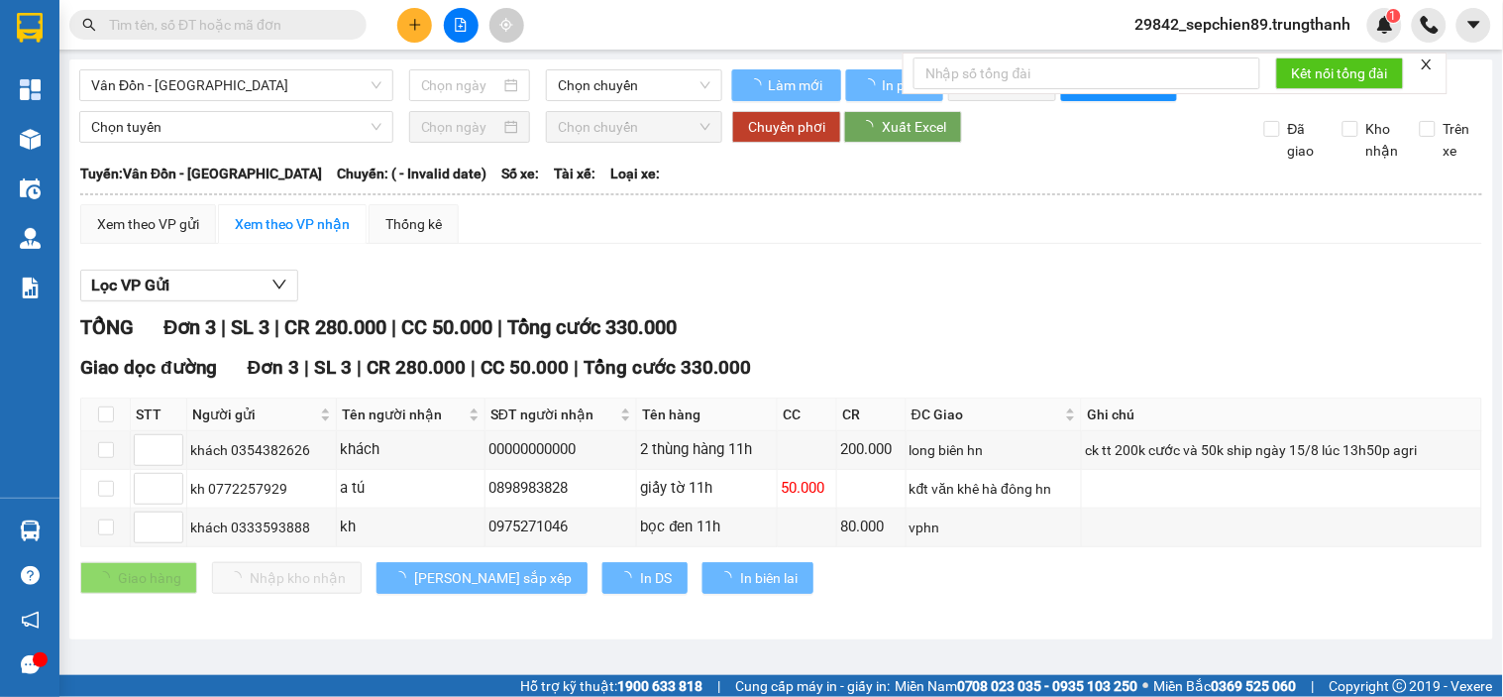
type input "[DATE]"
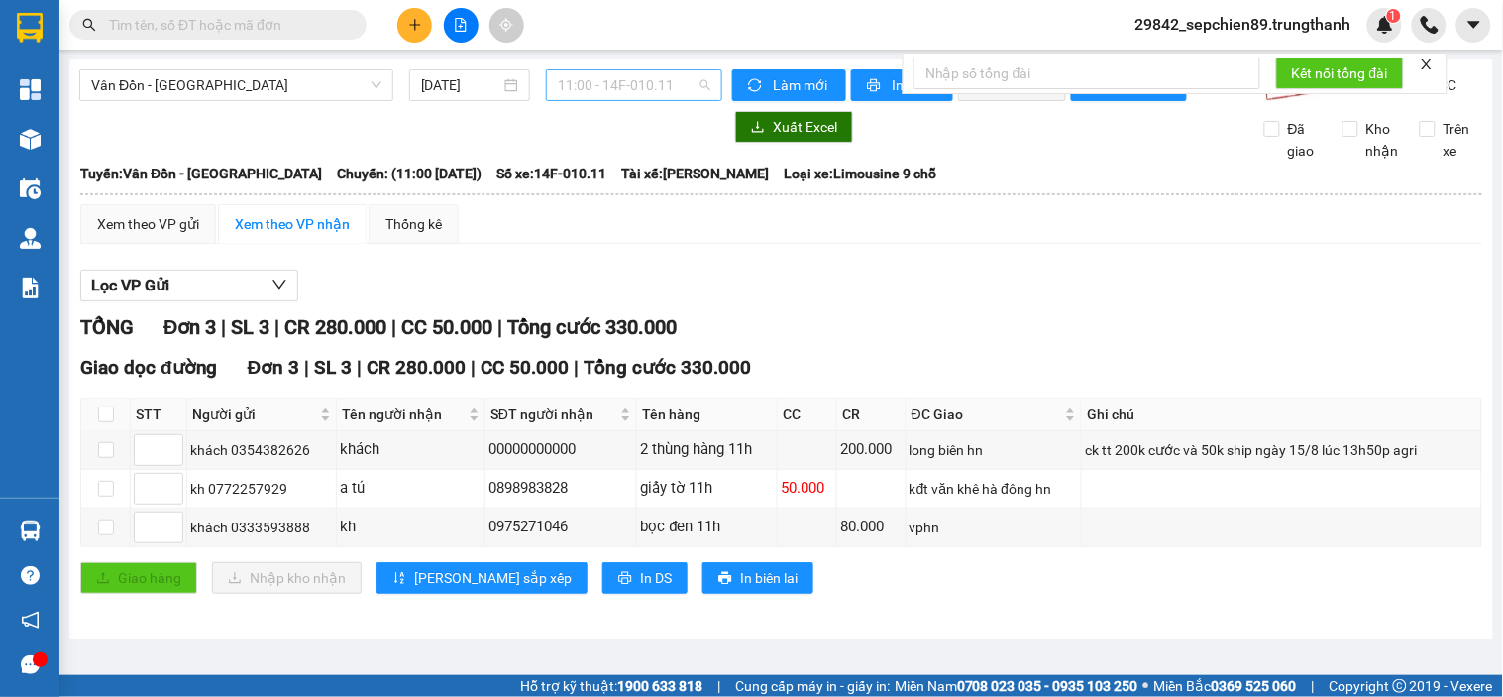
click at [627, 97] on span "11:00 - 14F-010.11" at bounding box center [634, 85] width 153 height 30
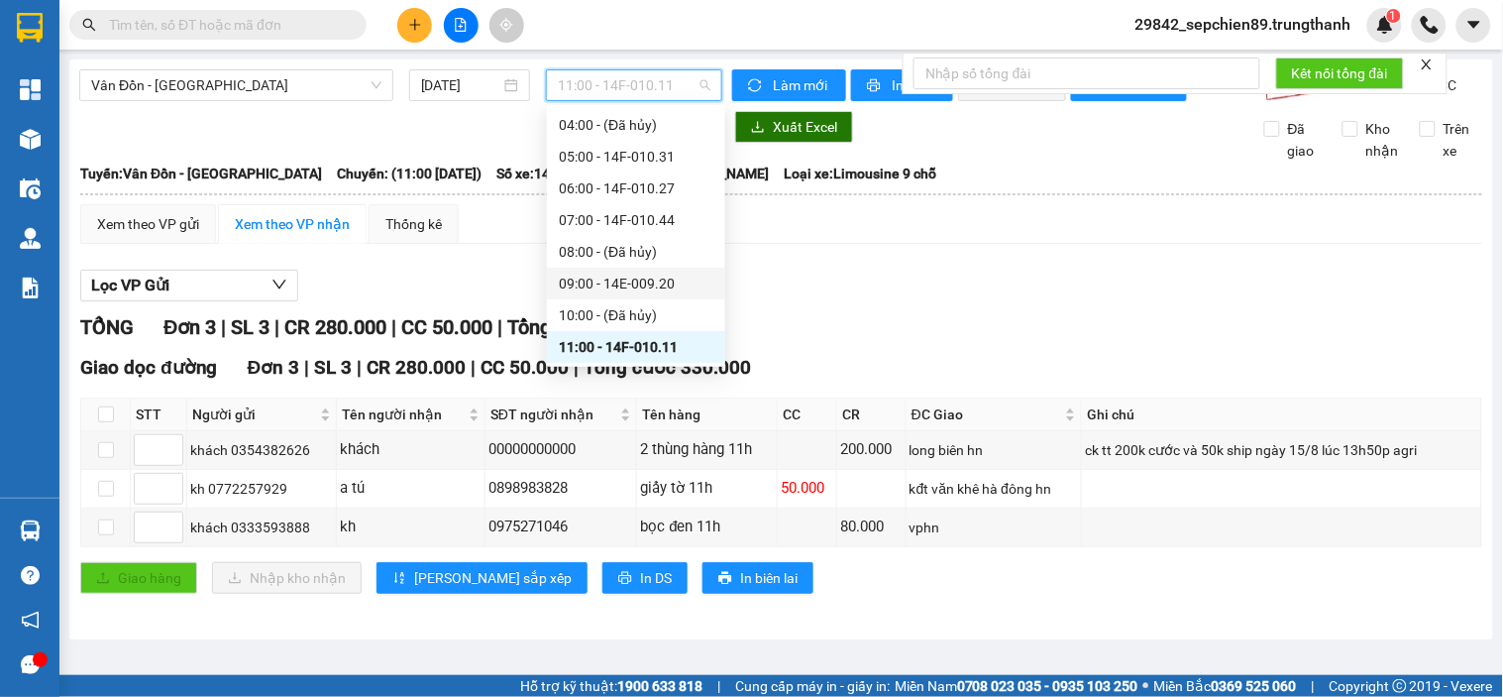
click at [672, 290] on div "09:00 - 14E-009.20" at bounding box center [636, 284] width 155 height 22
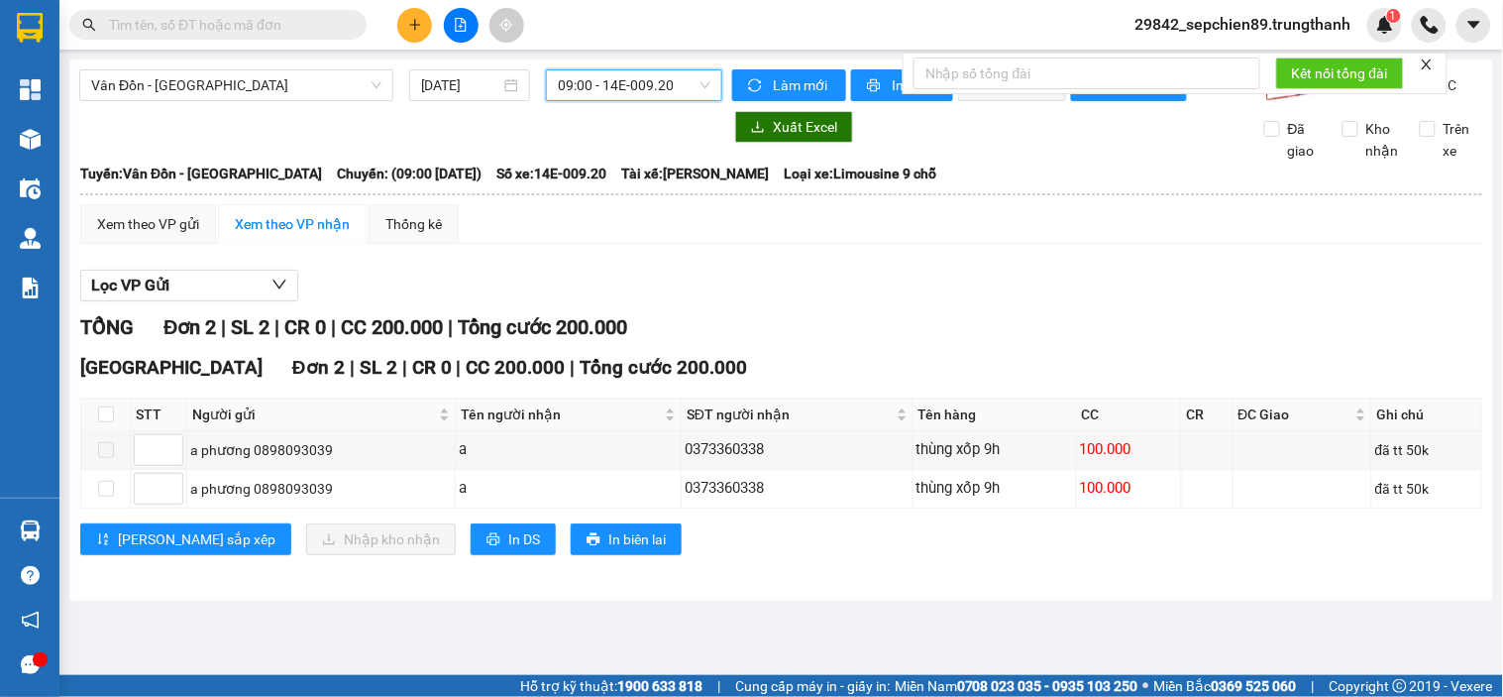
click at [611, 85] on span "09:00 - 14E-009.20" at bounding box center [634, 85] width 153 height 30
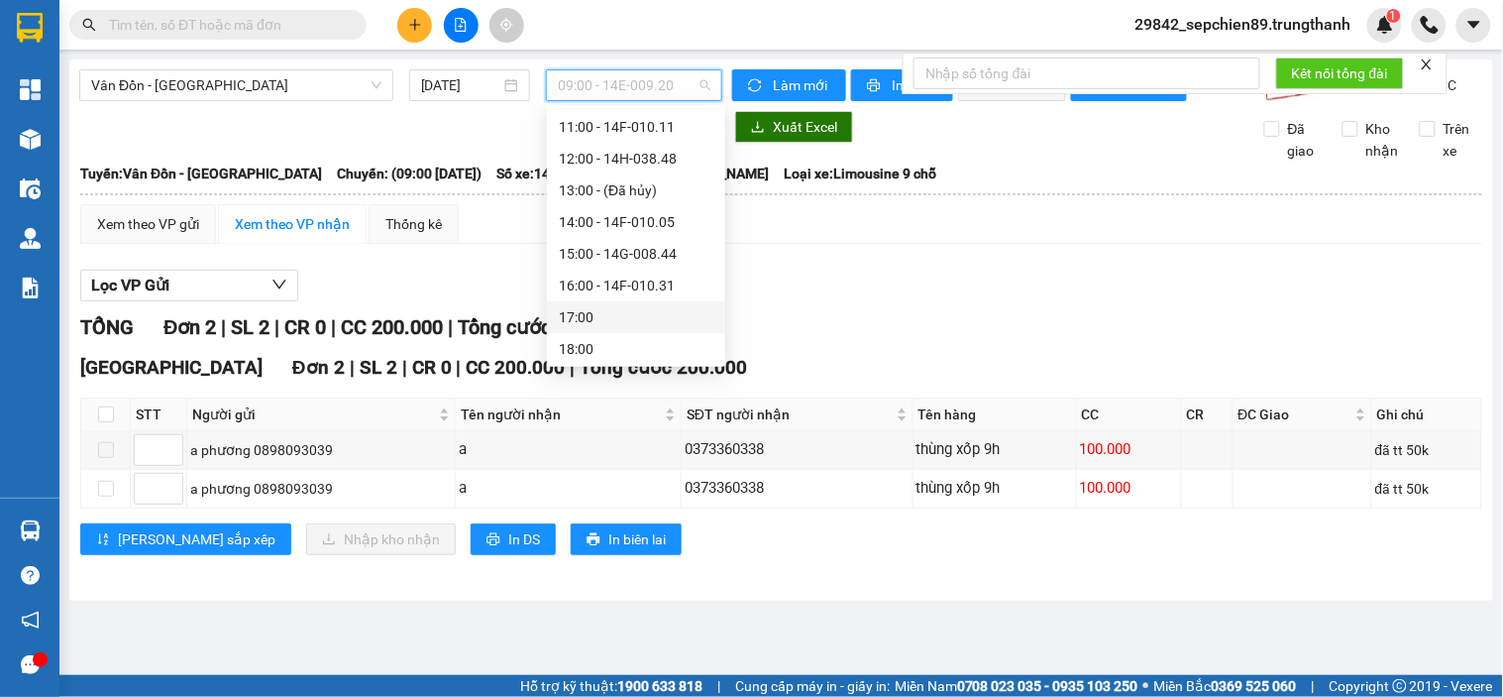
scroll to position [285, 0]
click at [654, 153] on div "12:00 - 14H-038.48" at bounding box center [636, 157] width 155 height 22
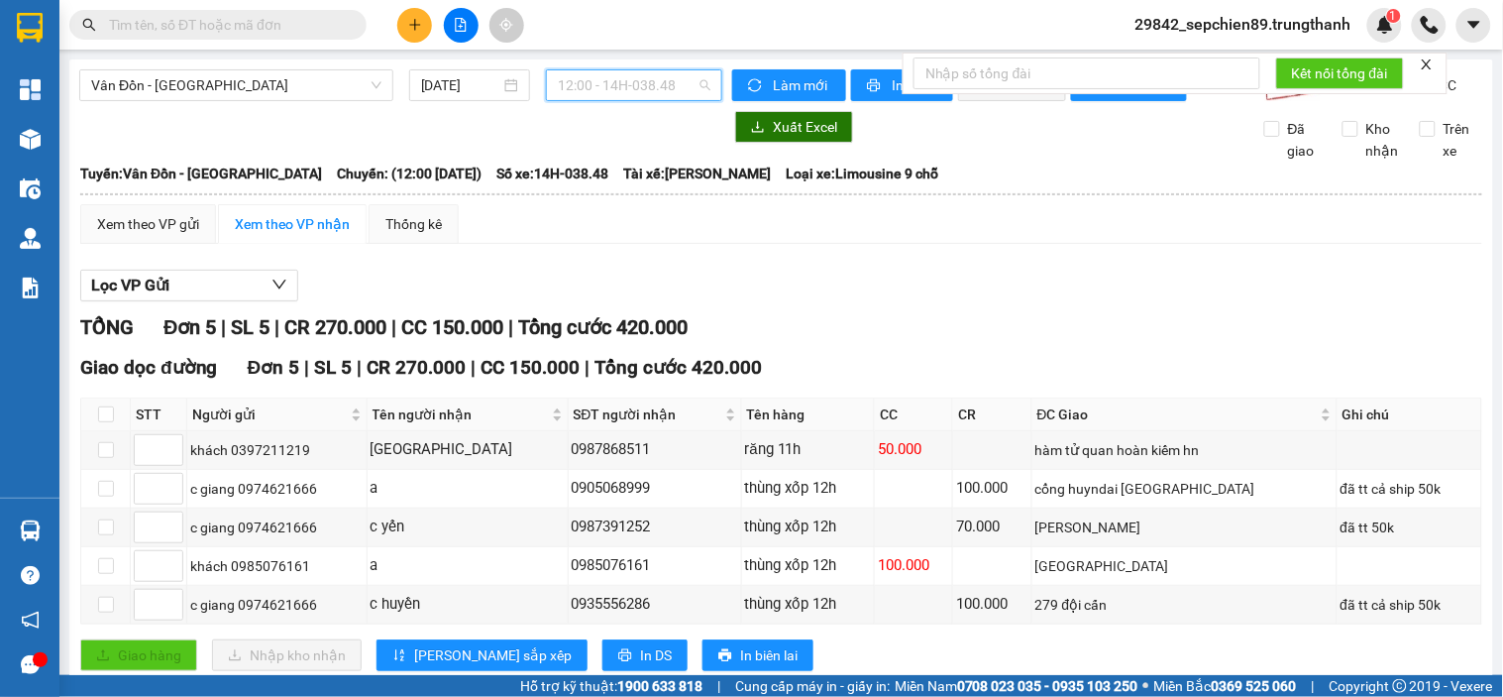
click at [628, 80] on span "12:00 - 14H-038.48" at bounding box center [634, 85] width 153 height 30
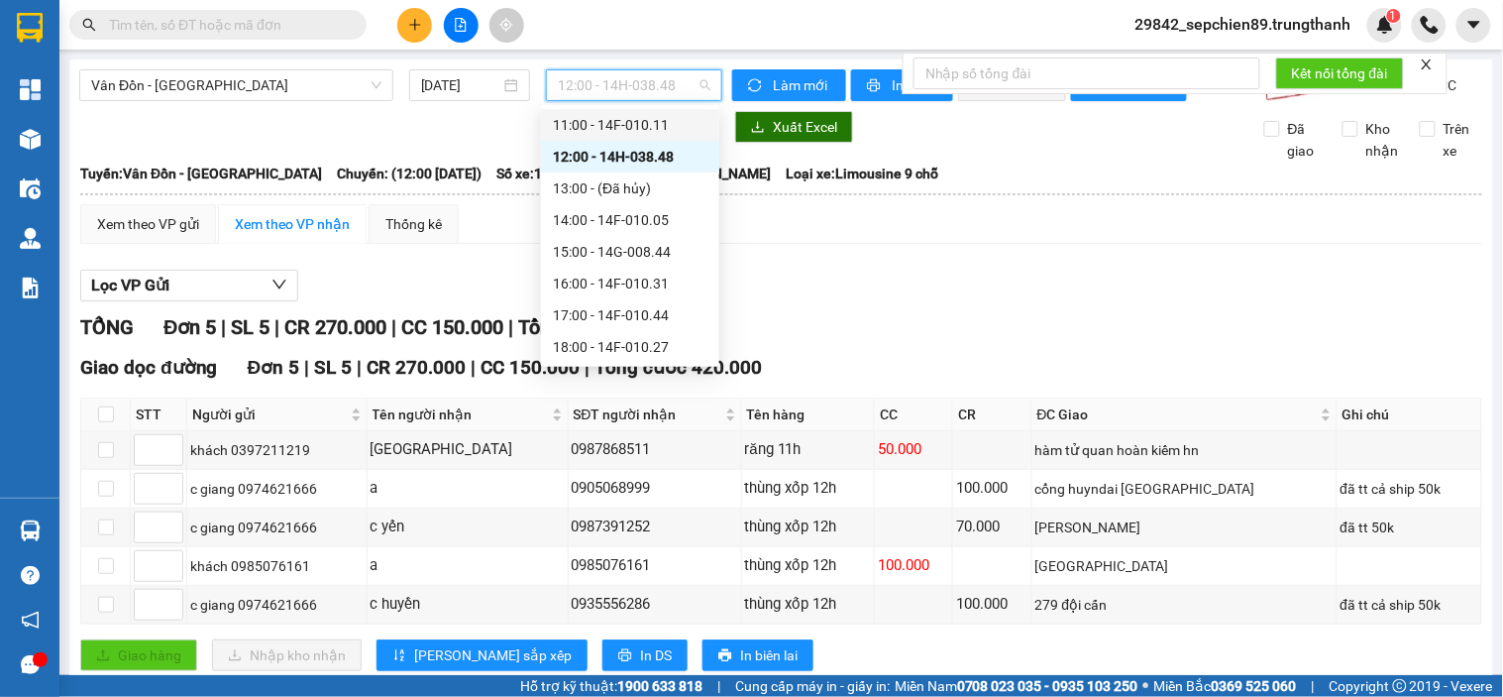
click at [655, 127] on div "11:00 - 14F-010.11" at bounding box center [630, 125] width 155 height 22
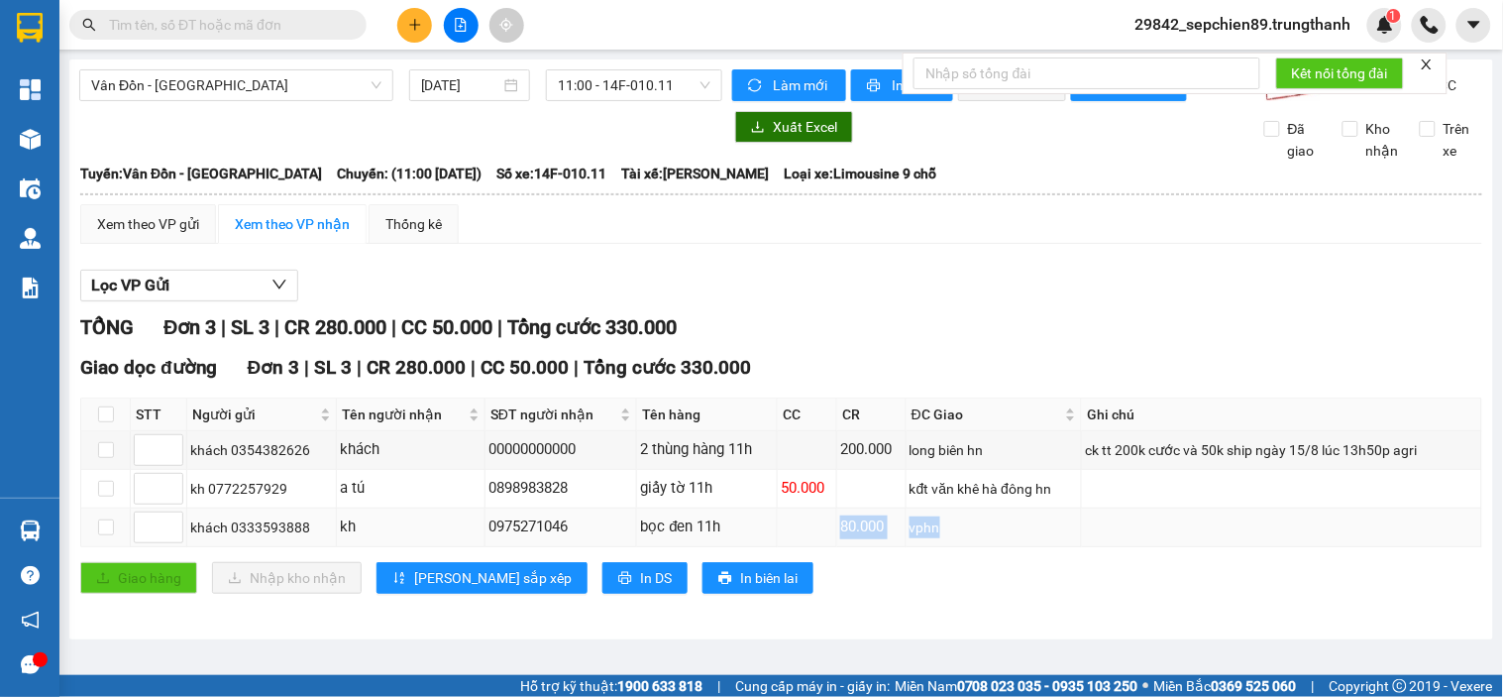
drag, startPoint x: 946, startPoint y: 543, endPoint x: 685, endPoint y: 543, distance: 261.6
click at [690, 543] on tr "khách 0333593888 kh 0975271046 bọc đen 11h 80.000 vphn" at bounding box center [781, 527] width 1401 height 39
click at [684, 539] on div "bọc đen 11h" at bounding box center [707, 527] width 134 height 24
drag, startPoint x: 553, startPoint y: 543, endPoint x: 483, endPoint y: 543, distance: 70.4
click at [486, 543] on tr "khách 0333593888 kh 0975271046 bọc đen 11h 80.000 vphn" at bounding box center [781, 527] width 1401 height 39
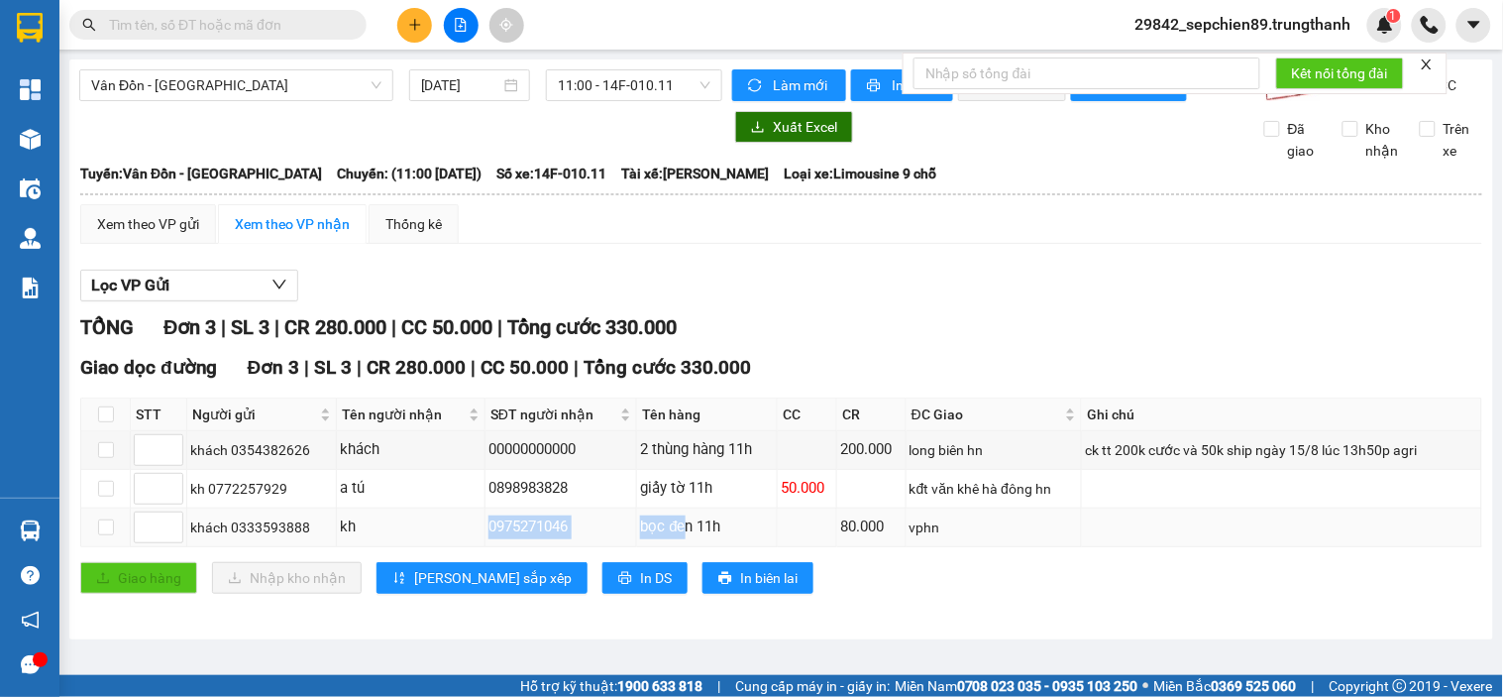
click at [486, 543] on td "0975271046" at bounding box center [562, 527] width 153 height 39
drag, startPoint x: 480, startPoint y: 543, endPoint x: 816, endPoint y: 543, distance: 335.9
click at [811, 543] on tr "khách 0333593888 kh 0975271046 bọc đen 11h 80.000 vphn" at bounding box center [781, 527] width 1401 height 39
click at [816, 543] on td at bounding box center [807, 527] width 59 height 39
drag, startPoint x: 735, startPoint y: 513, endPoint x: 407, endPoint y: 512, distance: 328.0
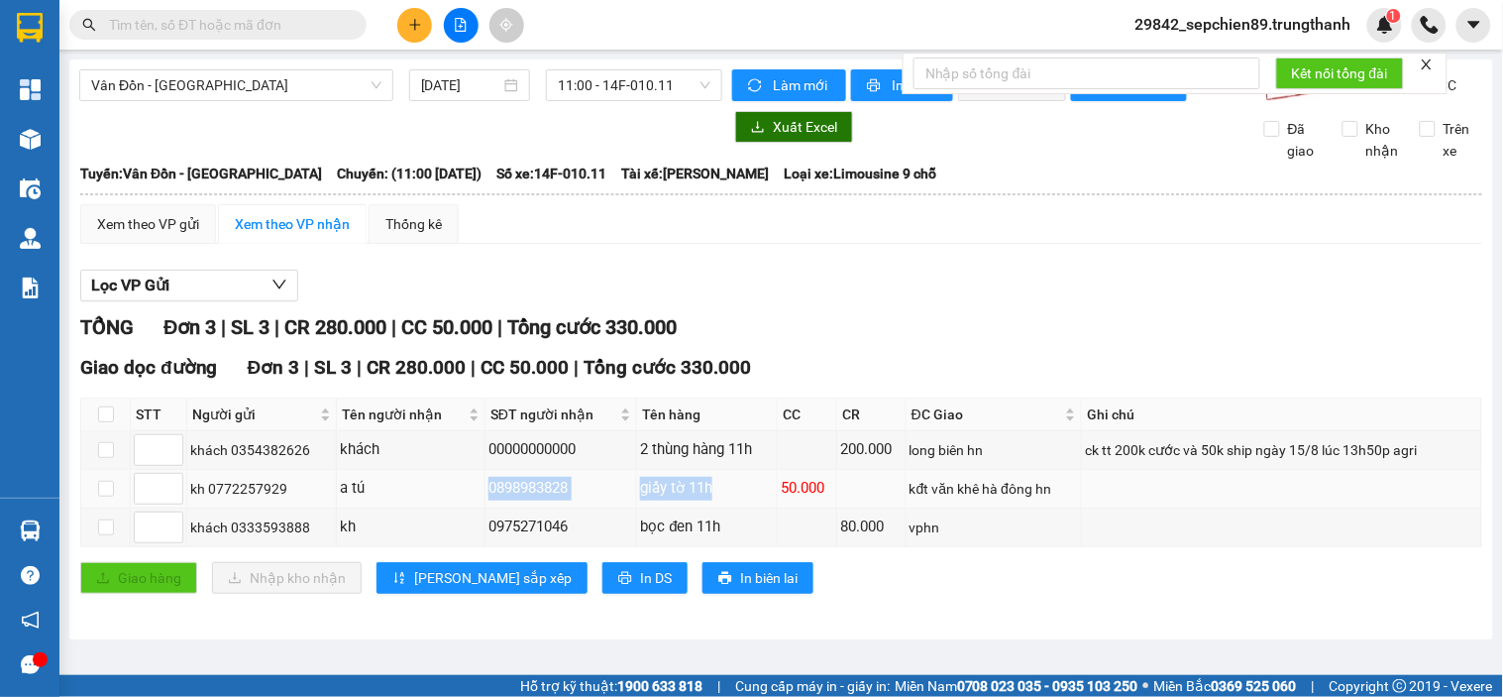
click at [409, 508] on tr "kh 0772257929 a tú 0898983828 giấy tờ 11h 50.000 kđt văn khê hà đông hn" at bounding box center [781, 489] width 1401 height 39
click at [401, 500] on div "a tú" at bounding box center [411, 489] width 142 height 24
drag, startPoint x: 530, startPoint y: 502, endPoint x: 846, endPoint y: 502, distance: 316.1
click at [846, 502] on tr "kh 0772257929 a tú 0898983828 giấy tờ 11h 50.000 kđt văn khê hà đông hn" at bounding box center [781, 489] width 1401 height 39
